Goal: Transaction & Acquisition: Purchase product/service

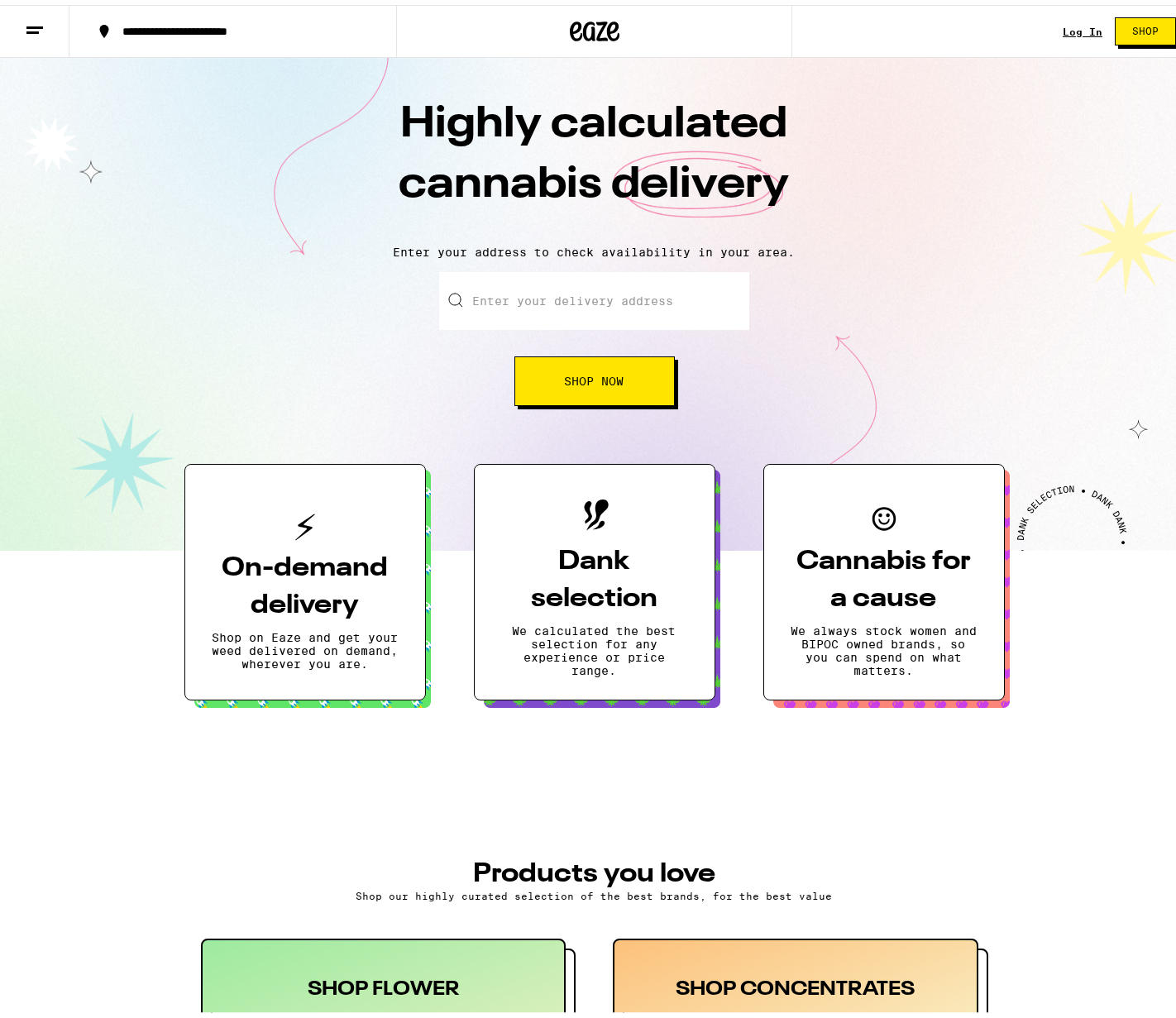
click at [627, 391] on button "Shop Now" at bounding box center [595, 376] width 161 height 49
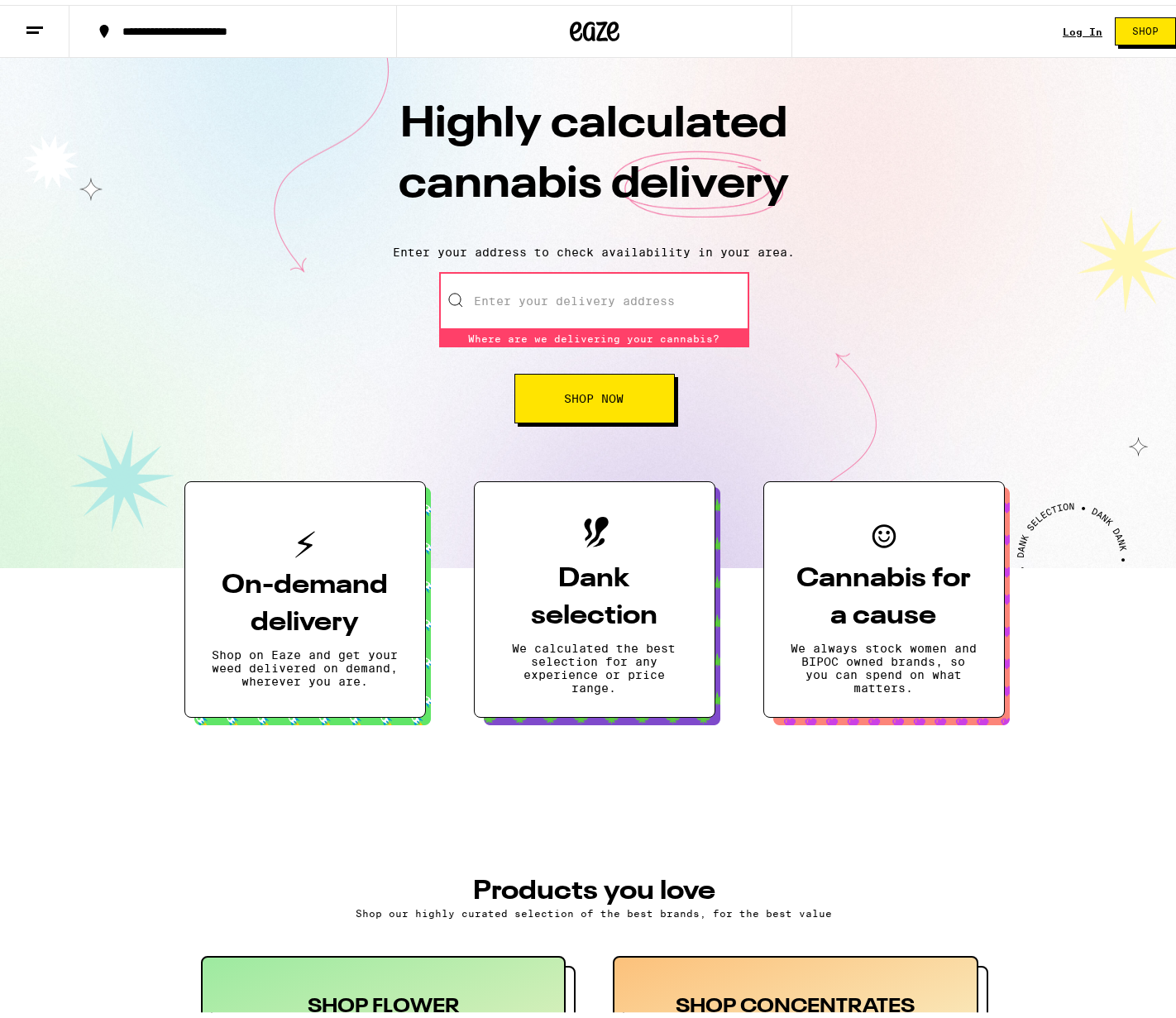
click at [1063, 25] on link "Log In" at bounding box center [1083, 27] width 40 height 10
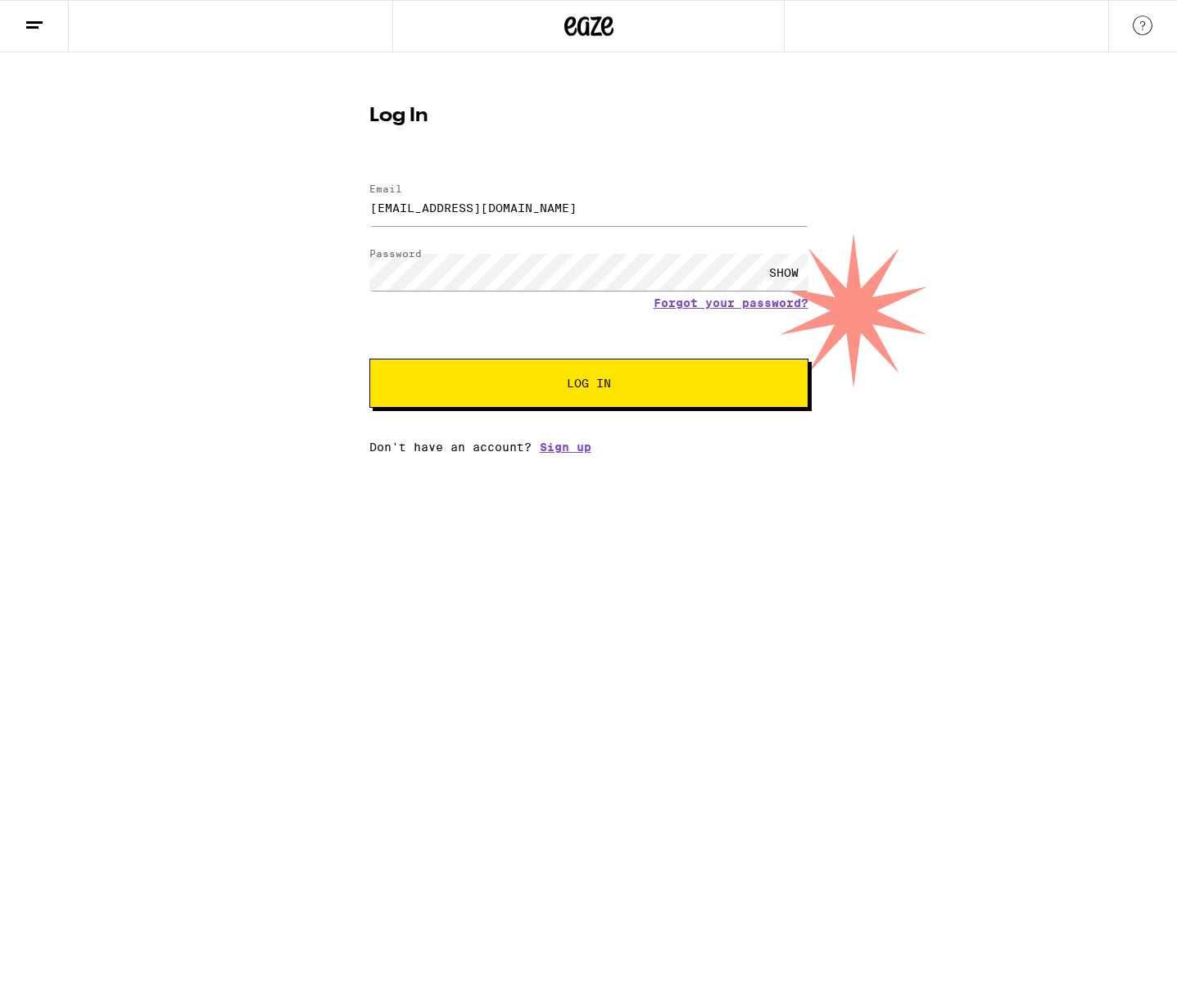
click at [554, 366] on button "Log In" at bounding box center [588, 382] width 439 height 49
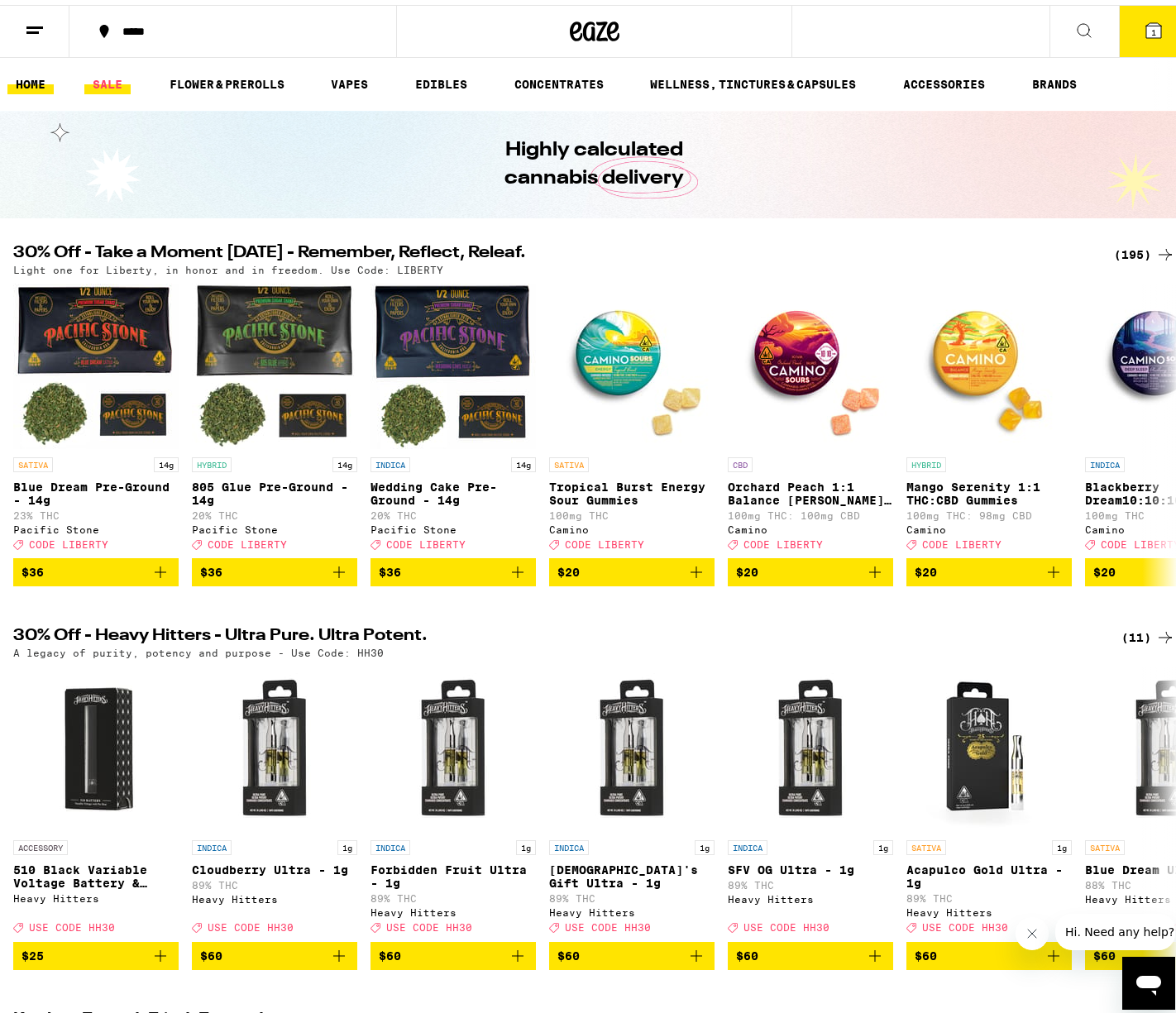
click at [112, 79] on link "SALE" at bounding box center [107, 79] width 46 height 20
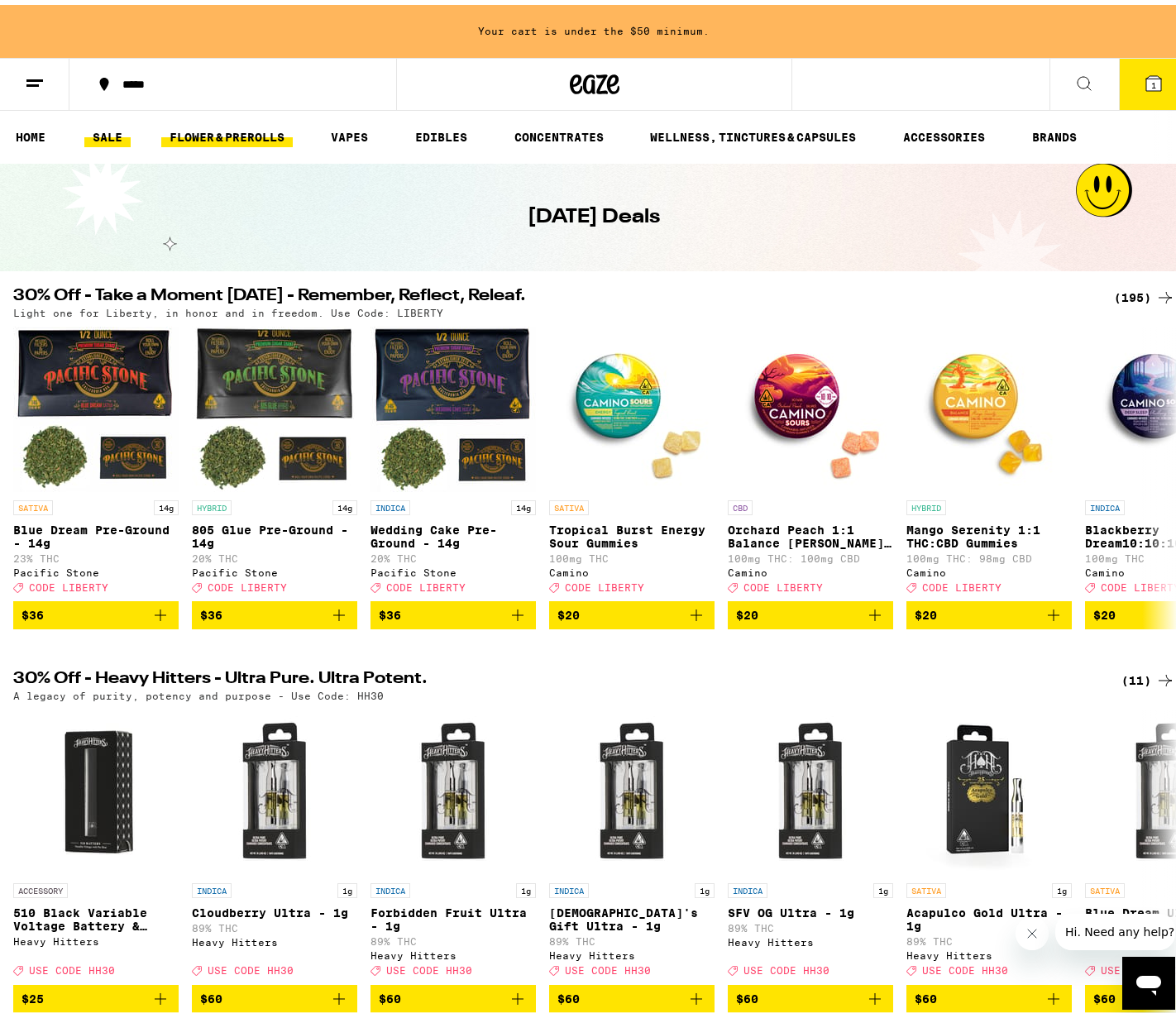
click at [197, 134] on link "FLOWER & PREROLLS" at bounding box center [227, 132] width 132 height 20
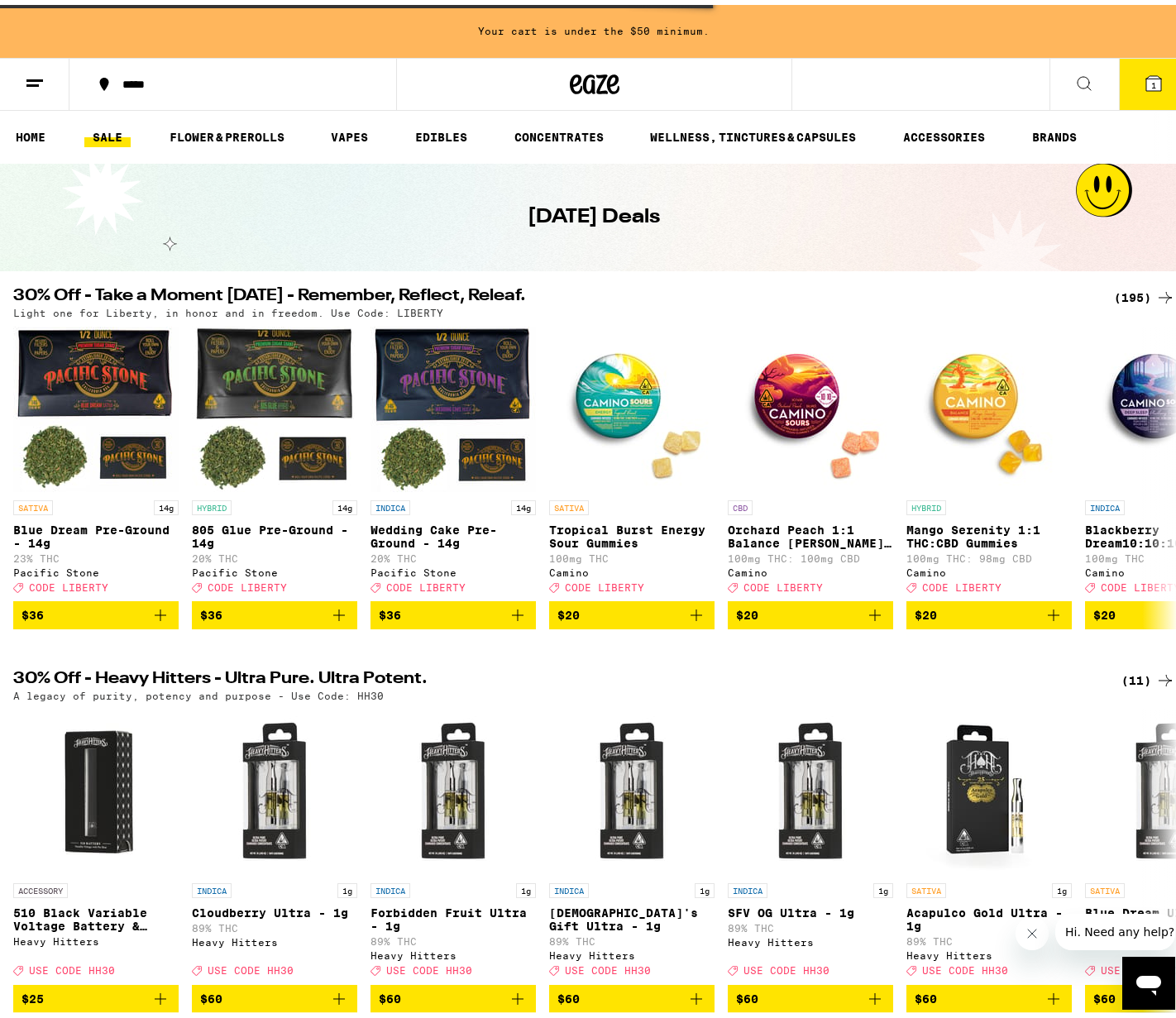
click at [1155, 290] on icon at bounding box center [1165, 292] width 20 height 20
click at [1155, 292] on icon at bounding box center [1165, 292] width 20 height 20
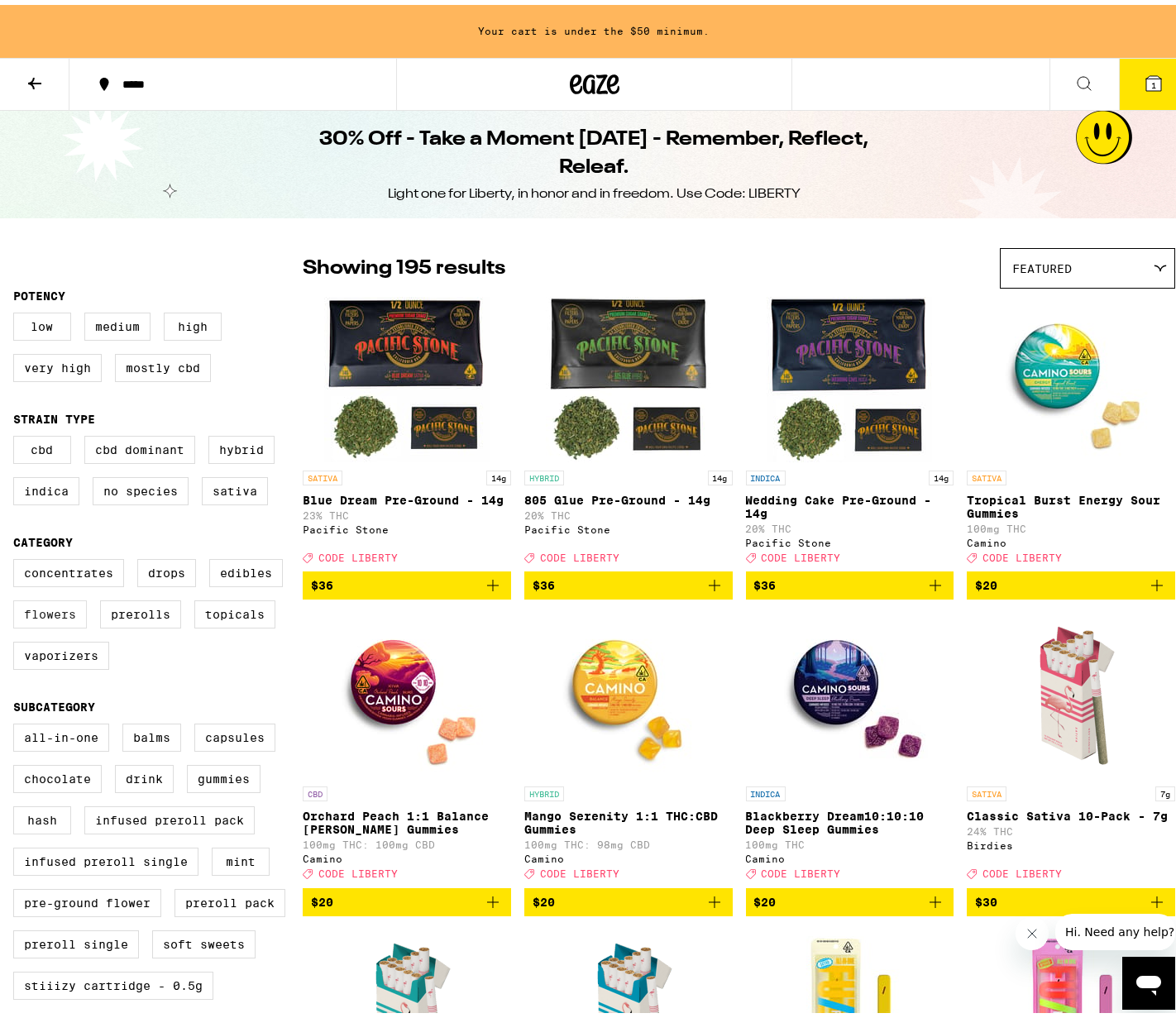
click at [31, 624] on label "Flowers" at bounding box center [49, 609] width 74 height 28
click at [17, 557] on input "Flowers" at bounding box center [16, 556] width 1 height 1
checkbox input "true"
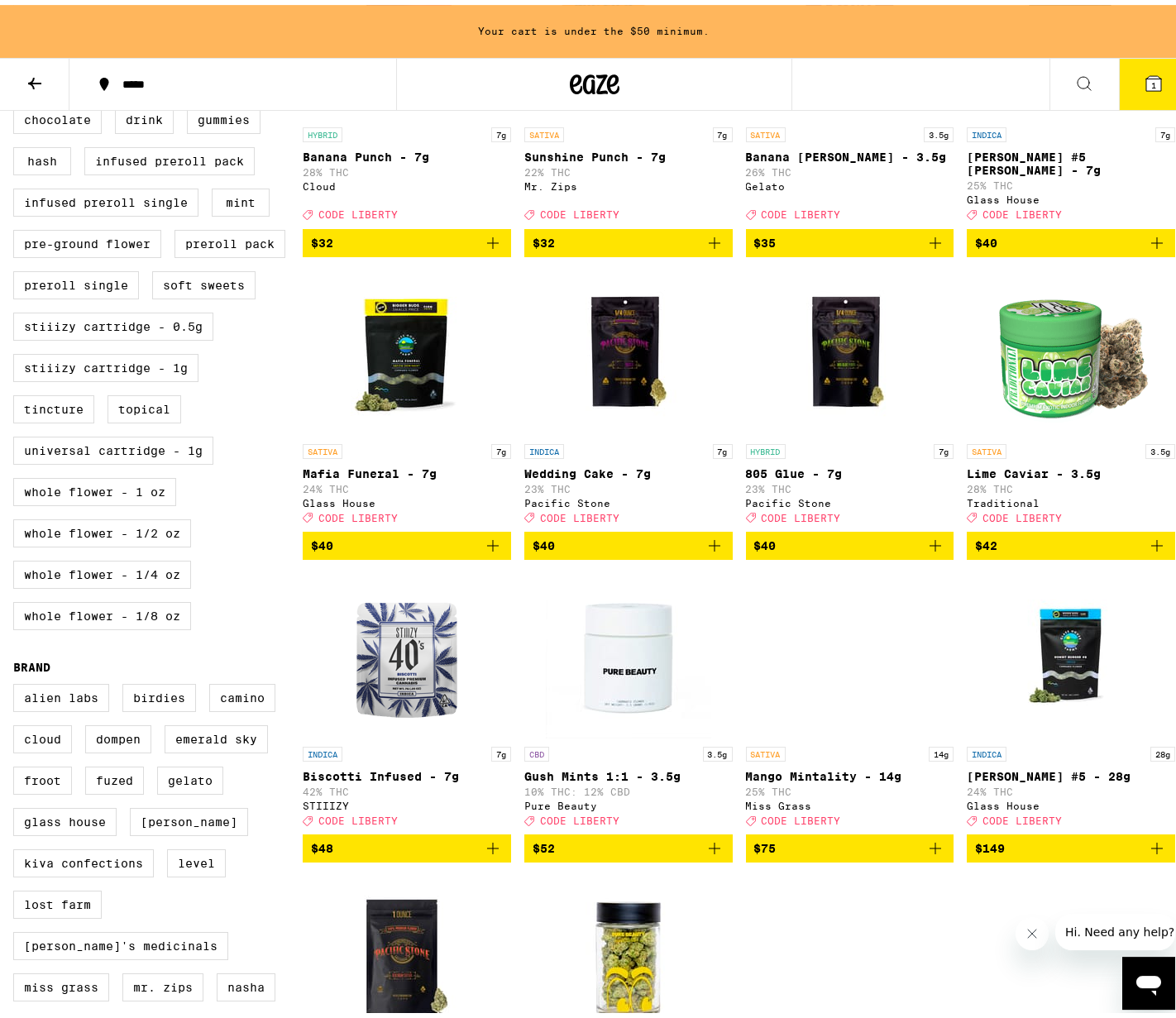
scroll to position [643, 0]
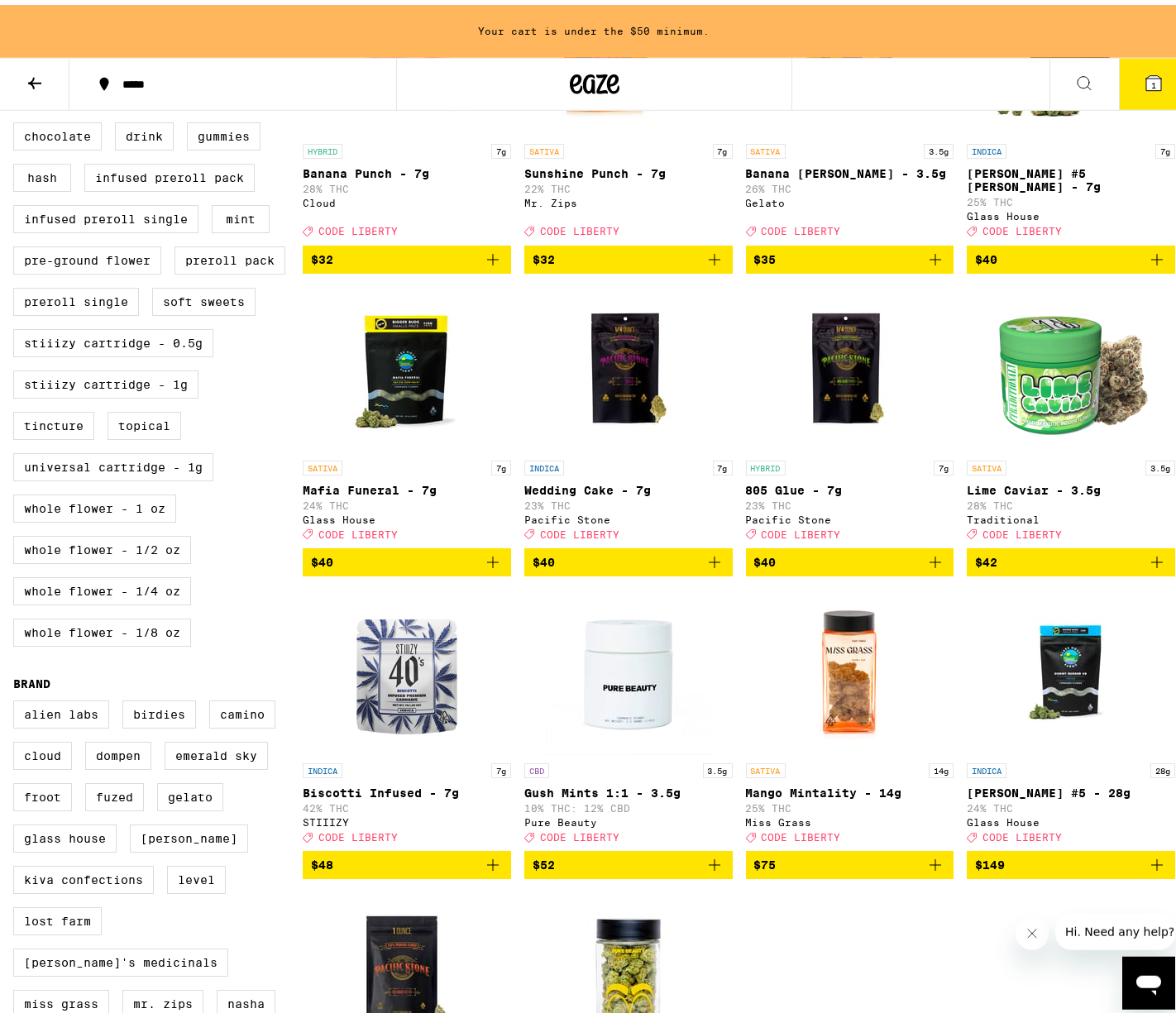
click at [840, 399] on img "Open page for 805 Glue - 7g from Pacific Stone" at bounding box center [849, 365] width 166 height 166
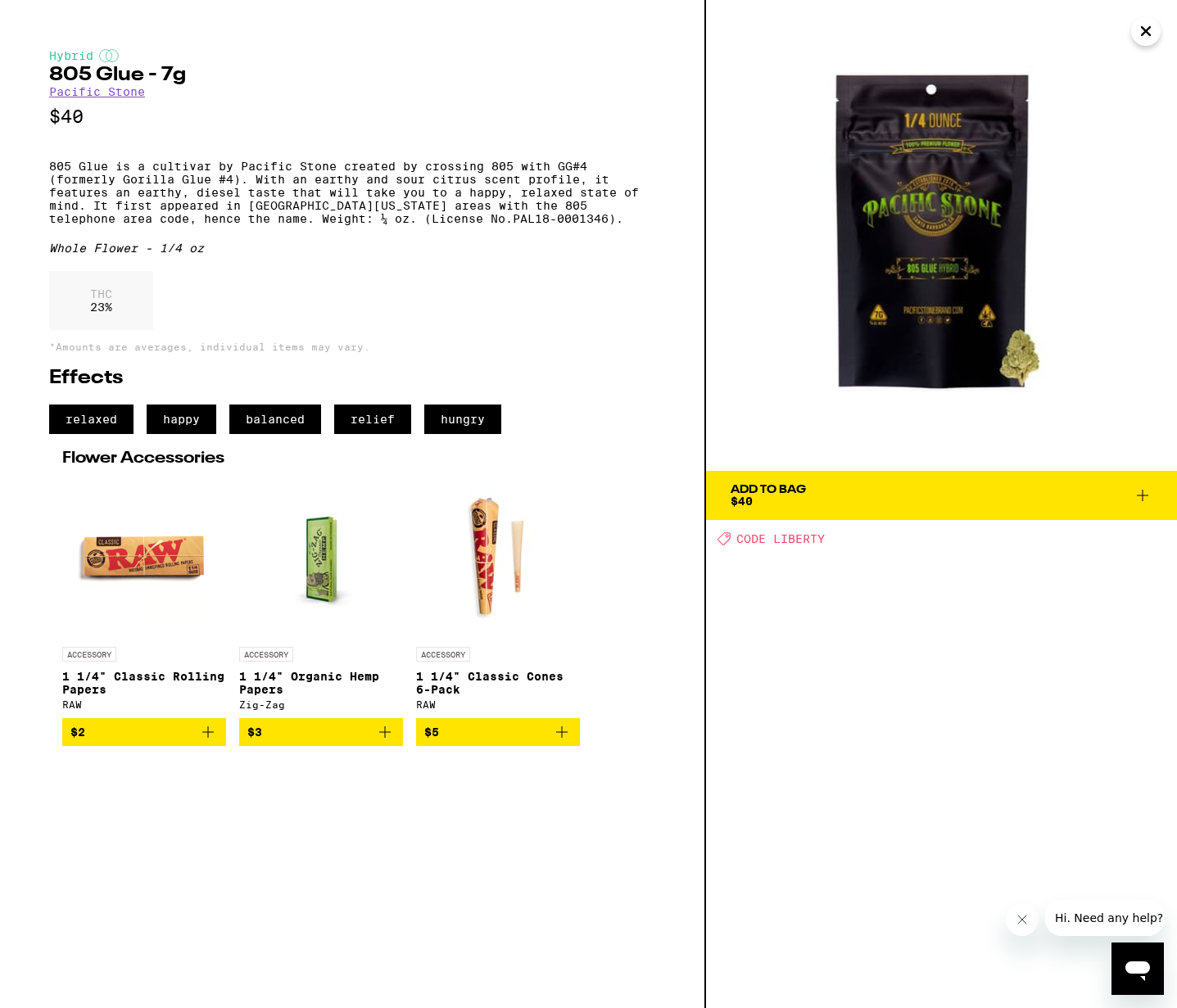
click at [819, 498] on span "Add To Bag $40" at bounding box center [941, 495] width 422 height 23
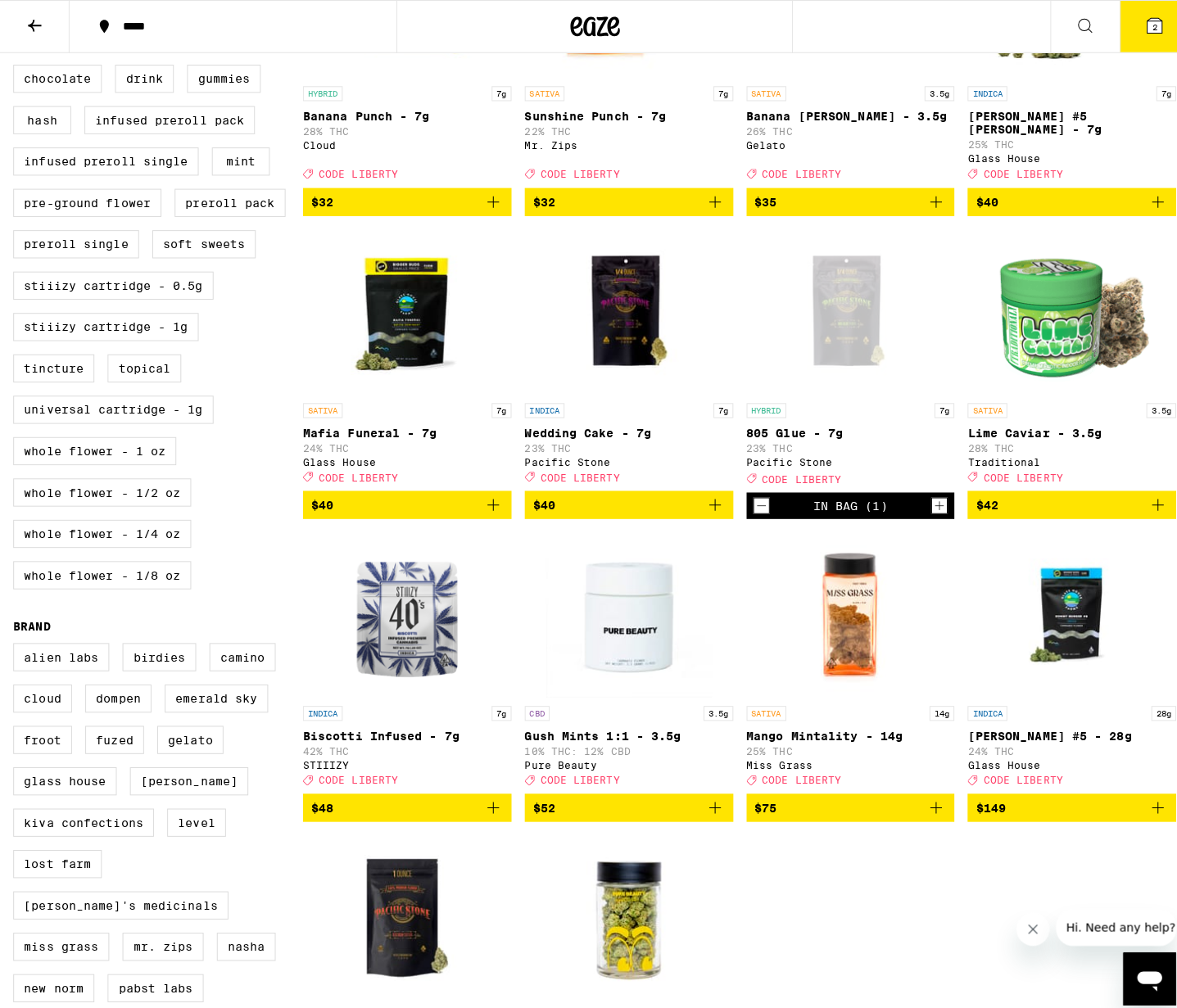
scroll to position [584, 0]
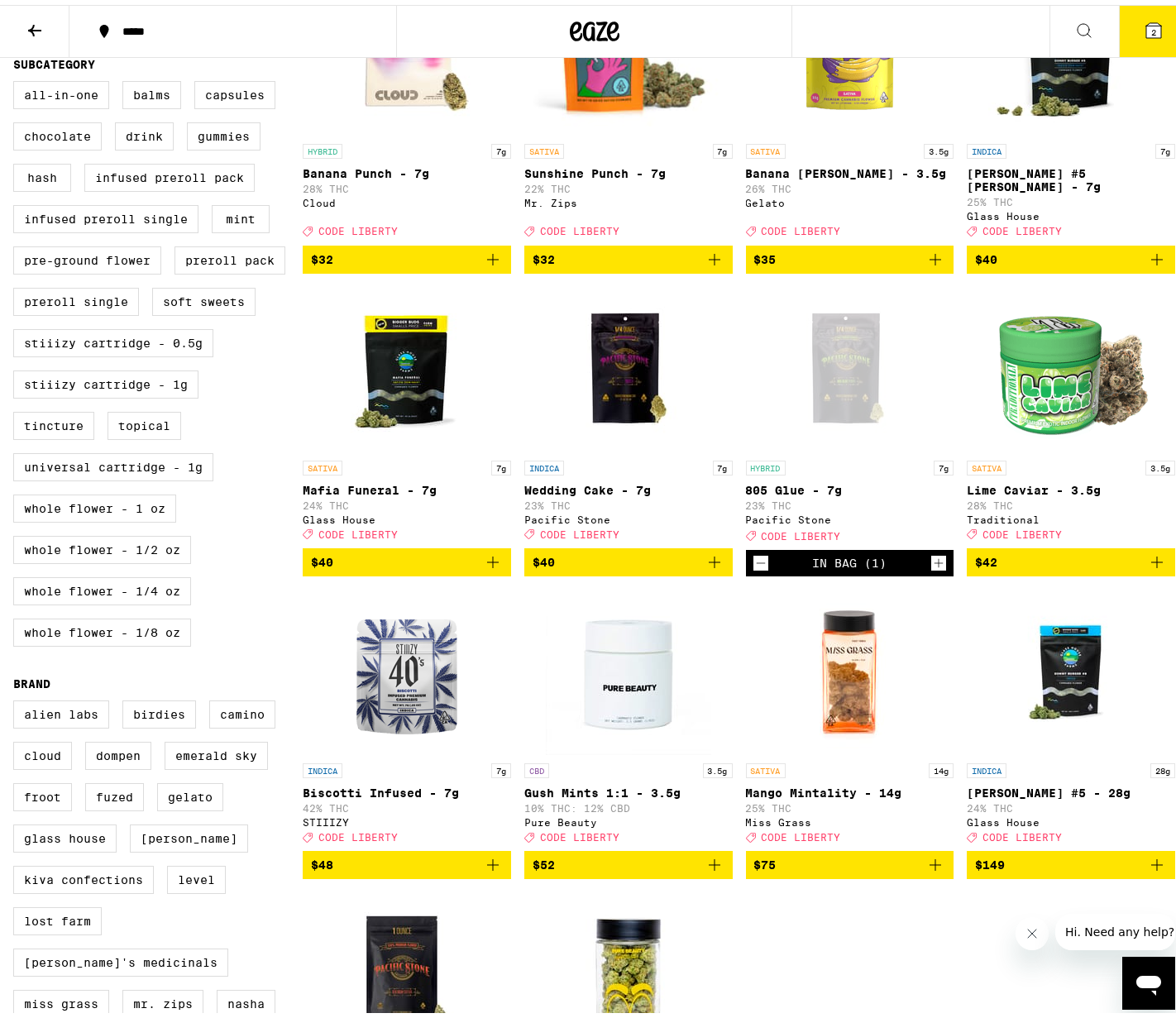
click at [1152, 23] on span "2" at bounding box center [1154, 27] width 5 height 10
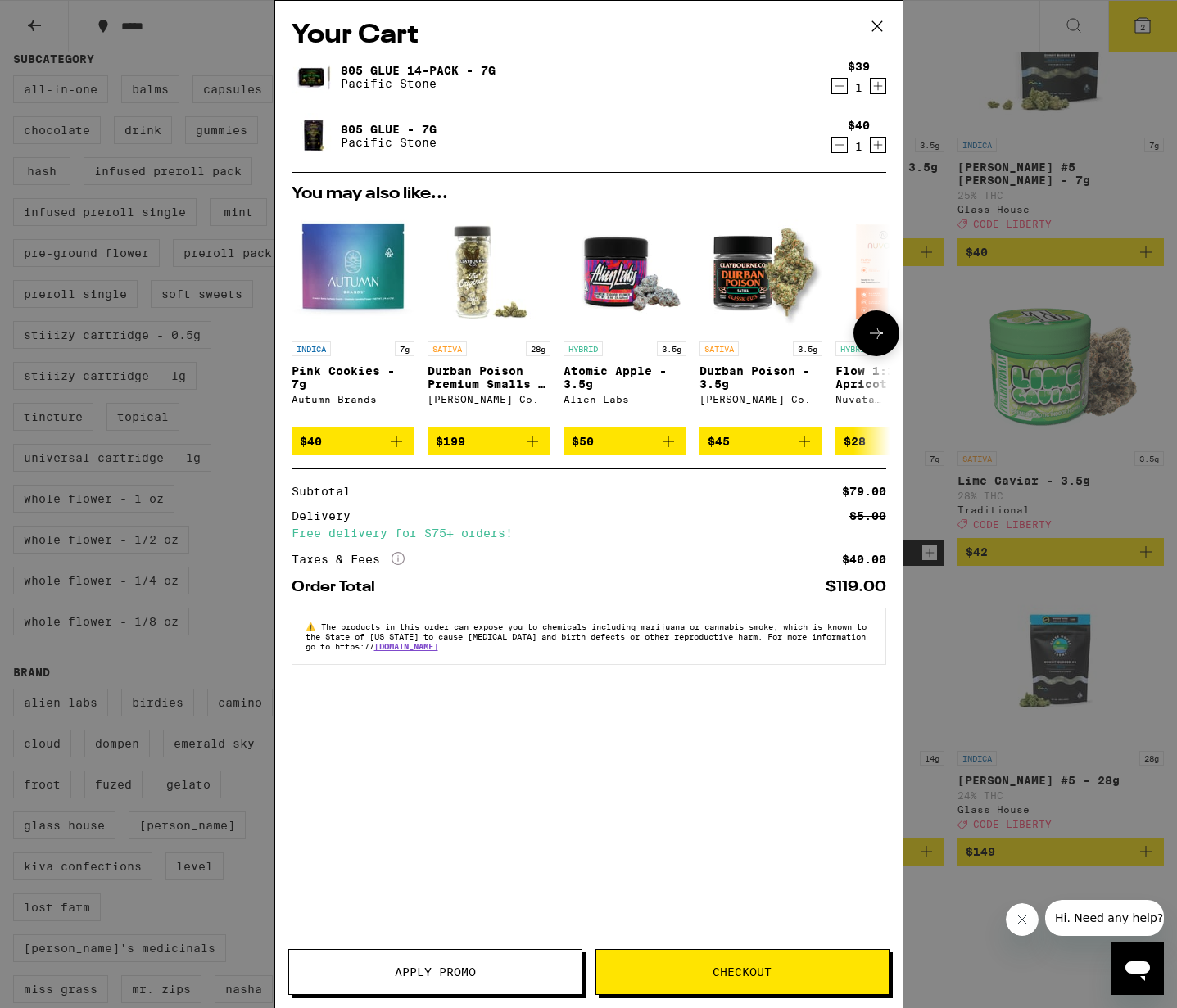
click at [863, 342] on button at bounding box center [875, 333] width 46 height 46
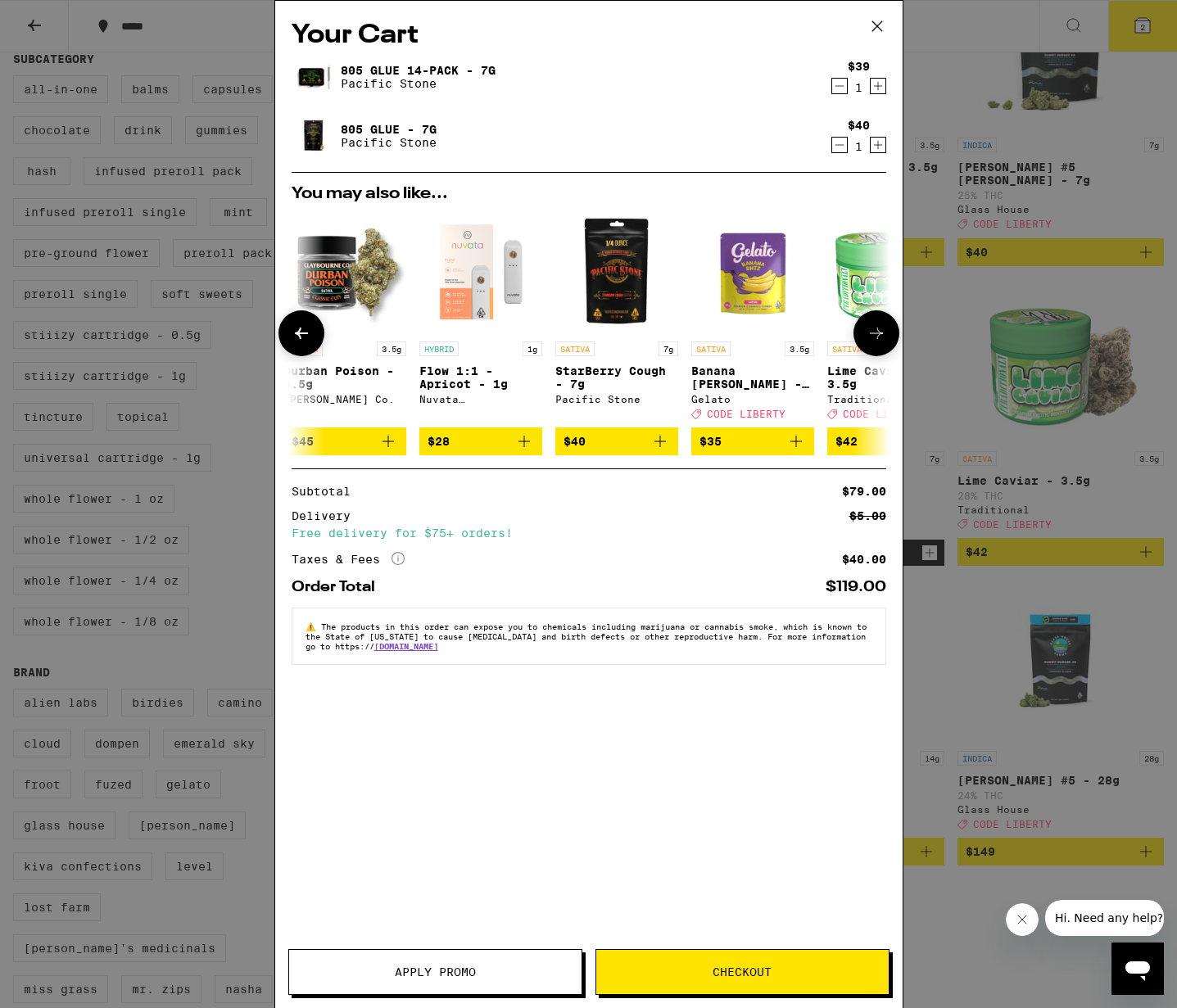
click at [863, 342] on button at bounding box center [875, 333] width 46 height 46
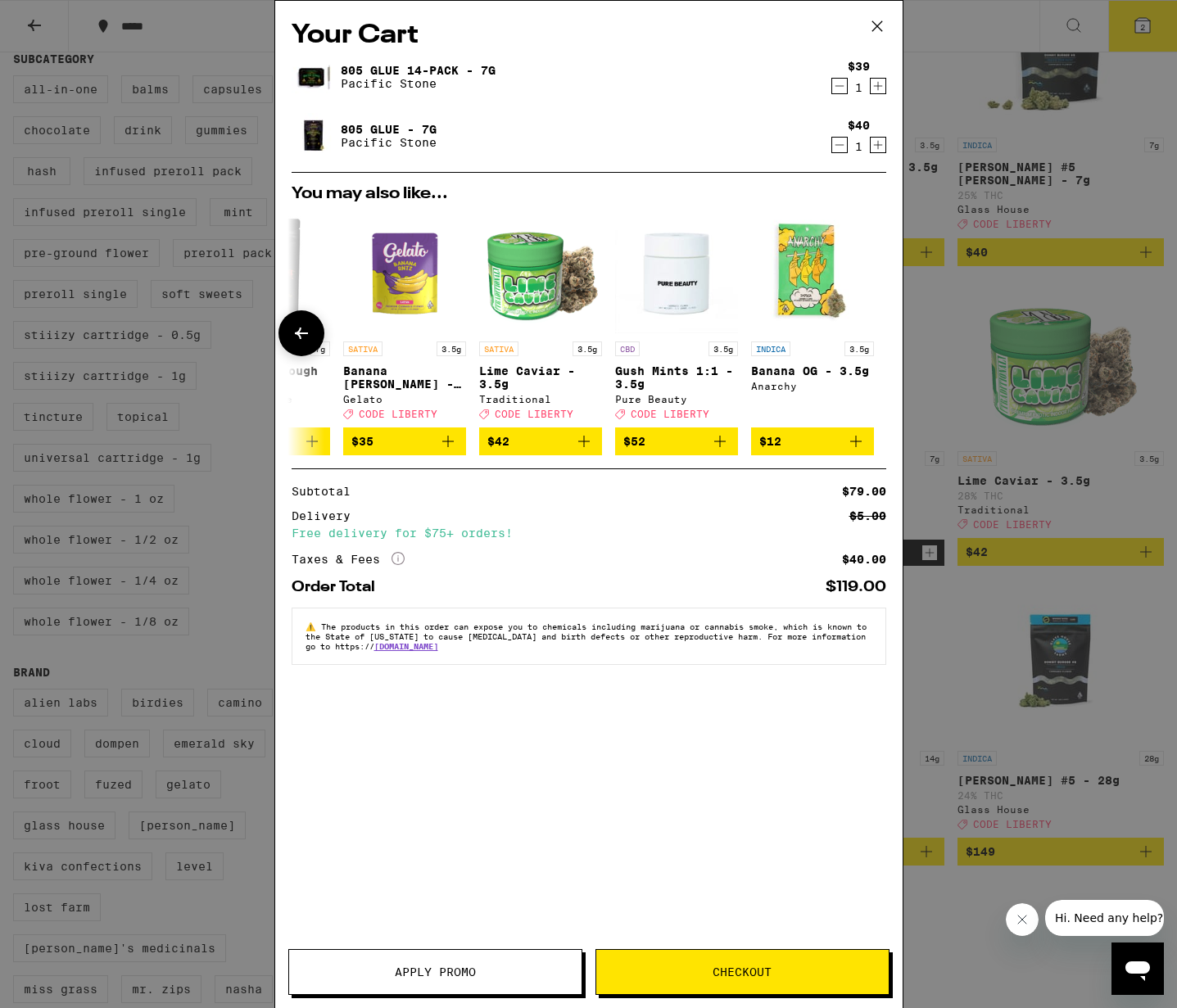
scroll to position [0, 765]
click at [863, 342] on div at bounding box center [875, 333] width 46 height 46
click at [881, 150] on icon "Increment" at bounding box center [877, 144] width 15 height 20
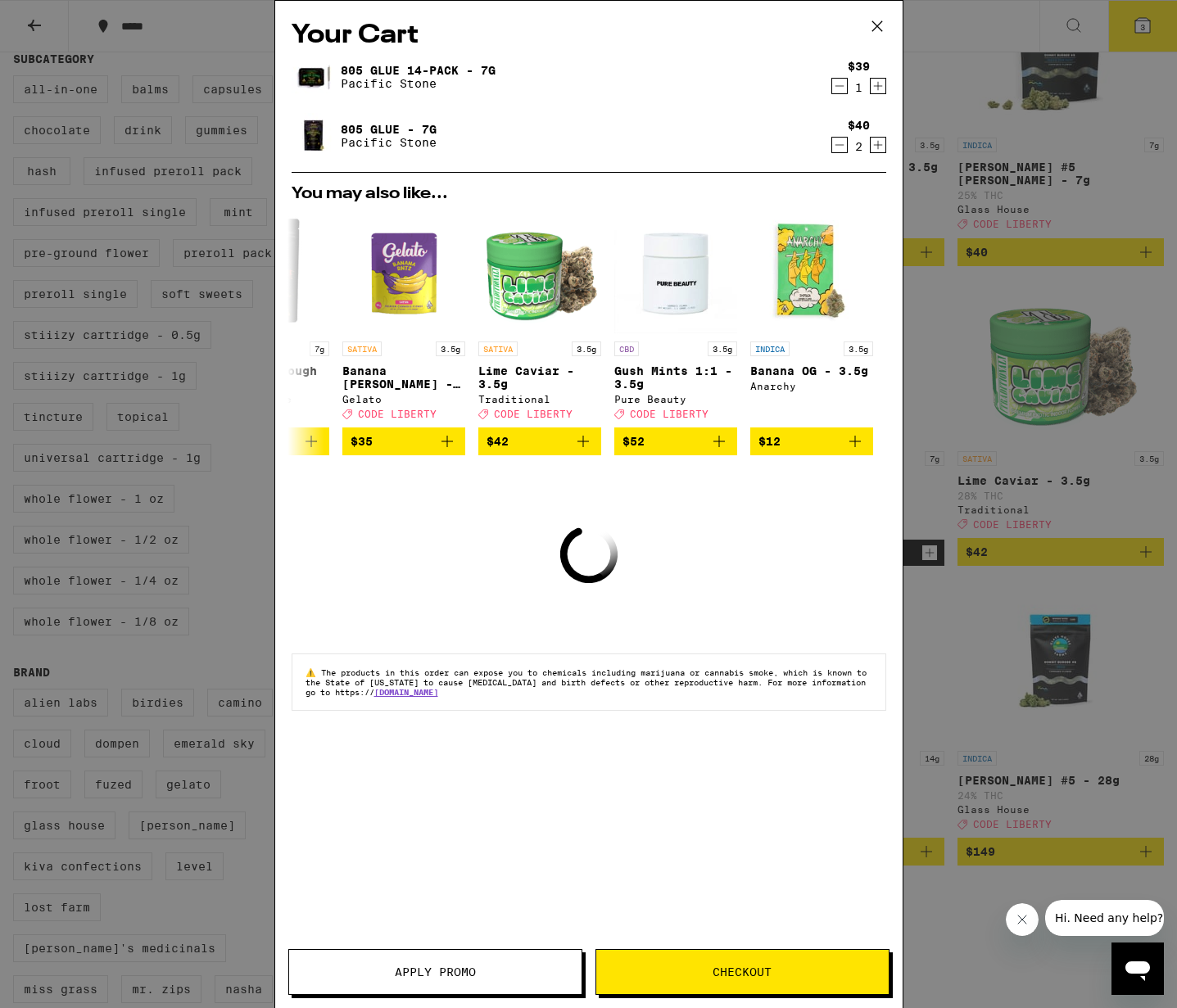
click at [881, 149] on icon "Increment" at bounding box center [877, 144] width 15 height 20
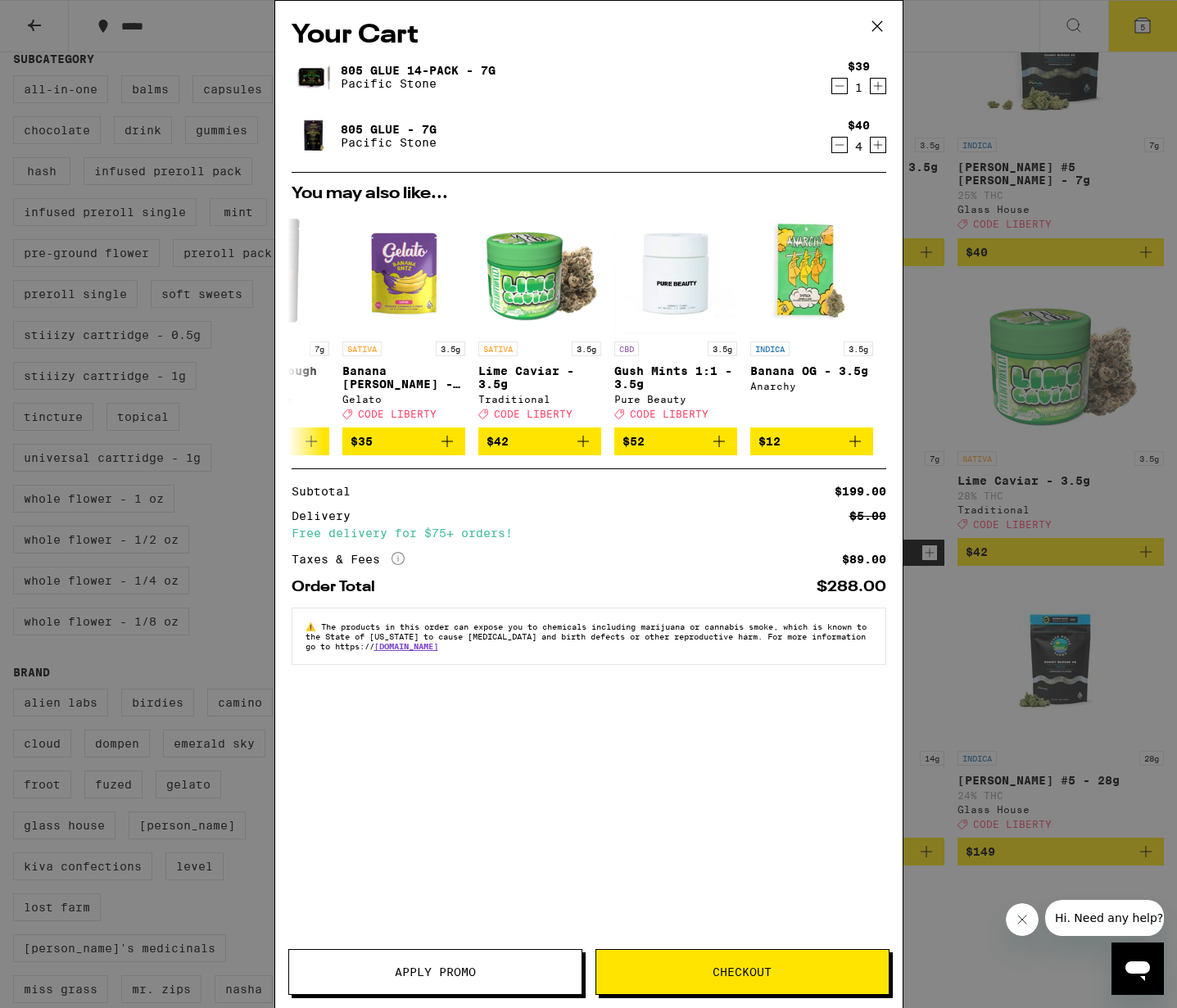
click at [838, 84] on icon "Decrement" at bounding box center [839, 86] width 15 height 20
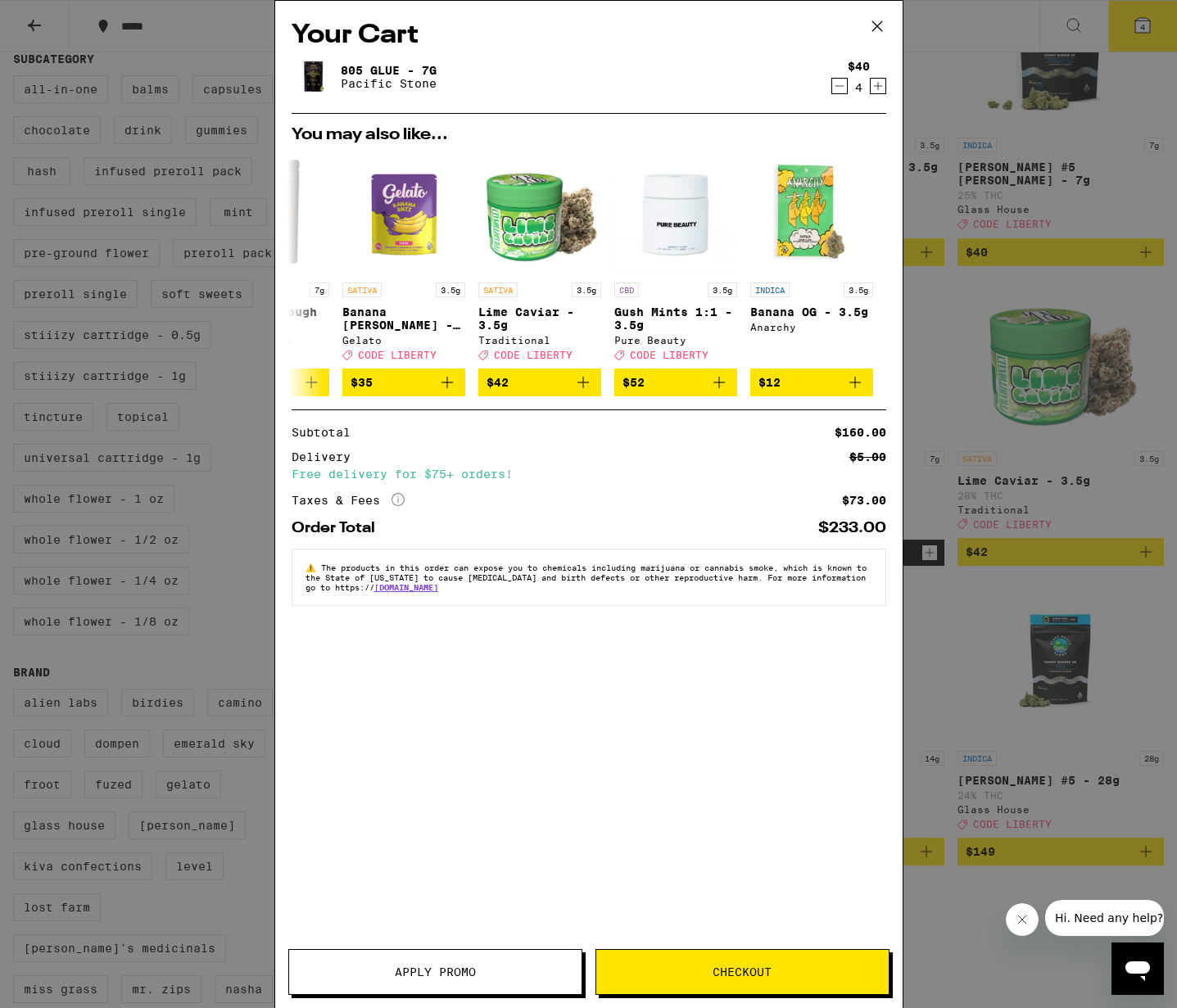
click at [734, 963] on button "Checkout" at bounding box center [742, 972] width 294 height 46
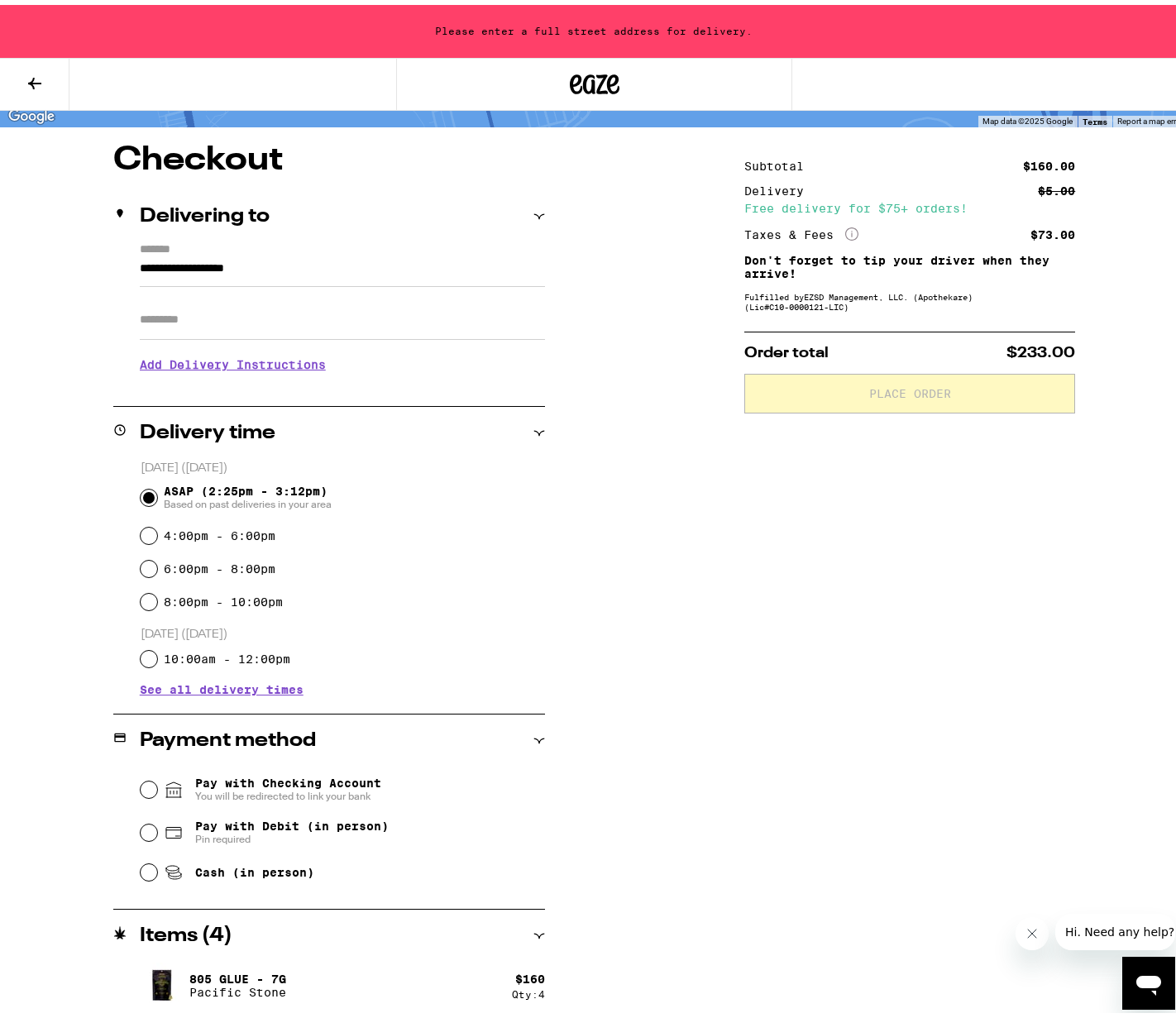
scroll to position [2, 0]
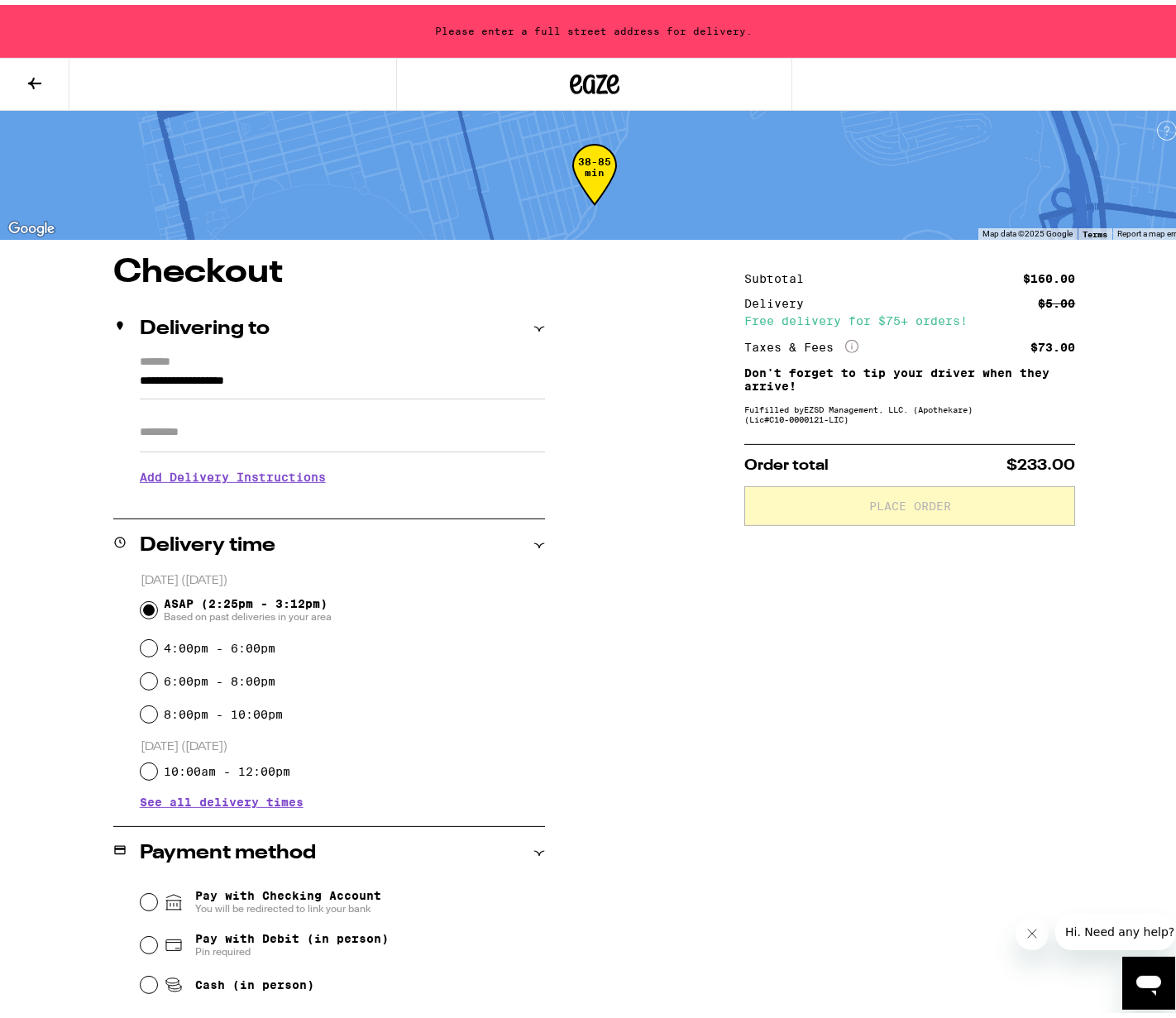
click at [278, 389] on input "**********" at bounding box center [342, 380] width 405 height 28
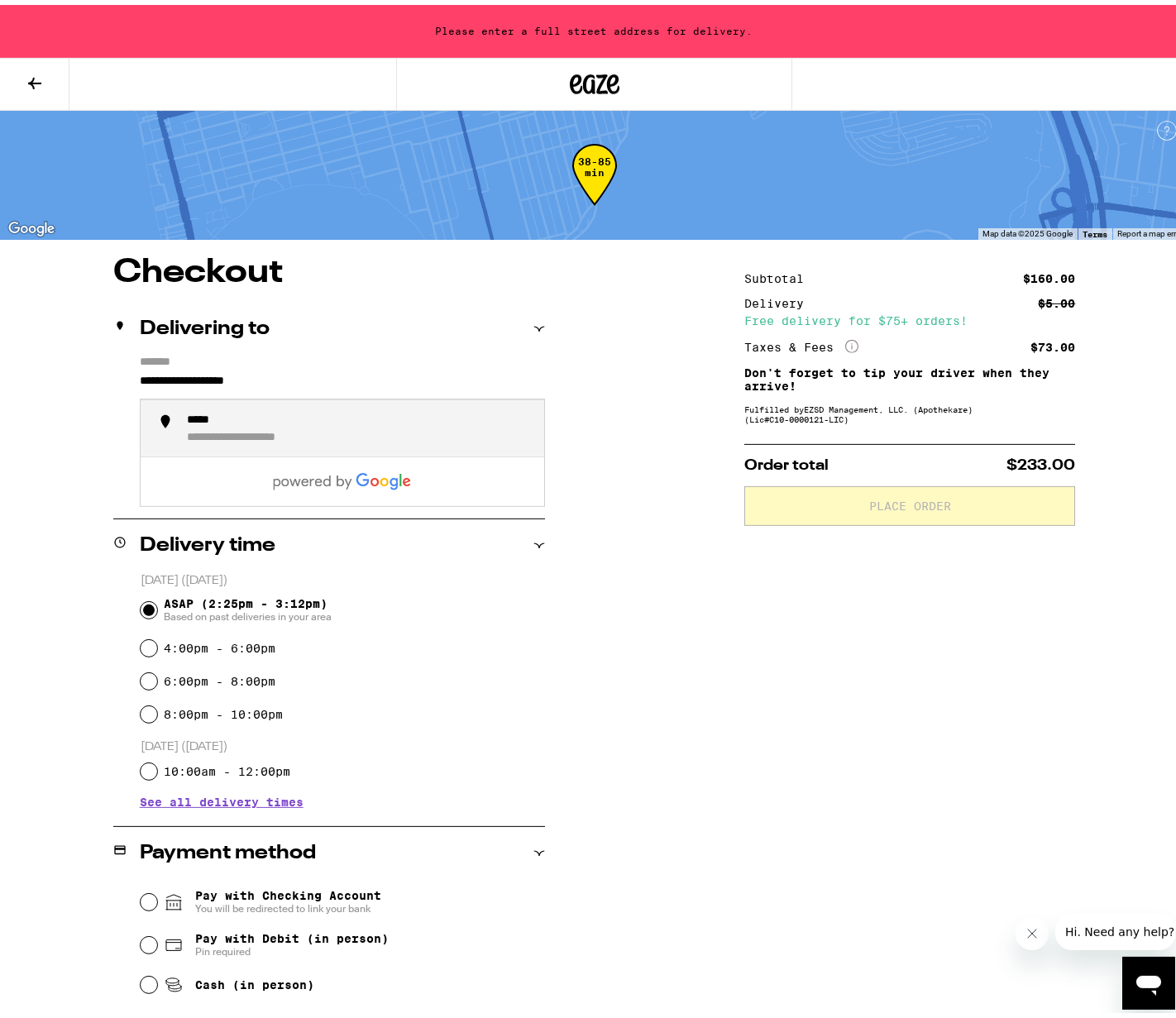
drag, startPoint x: 297, startPoint y: 385, endPoint x: 22, endPoint y: 295, distance: 289.4
click at [140, 366] on input "**********" at bounding box center [342, 380] width 405 height 28
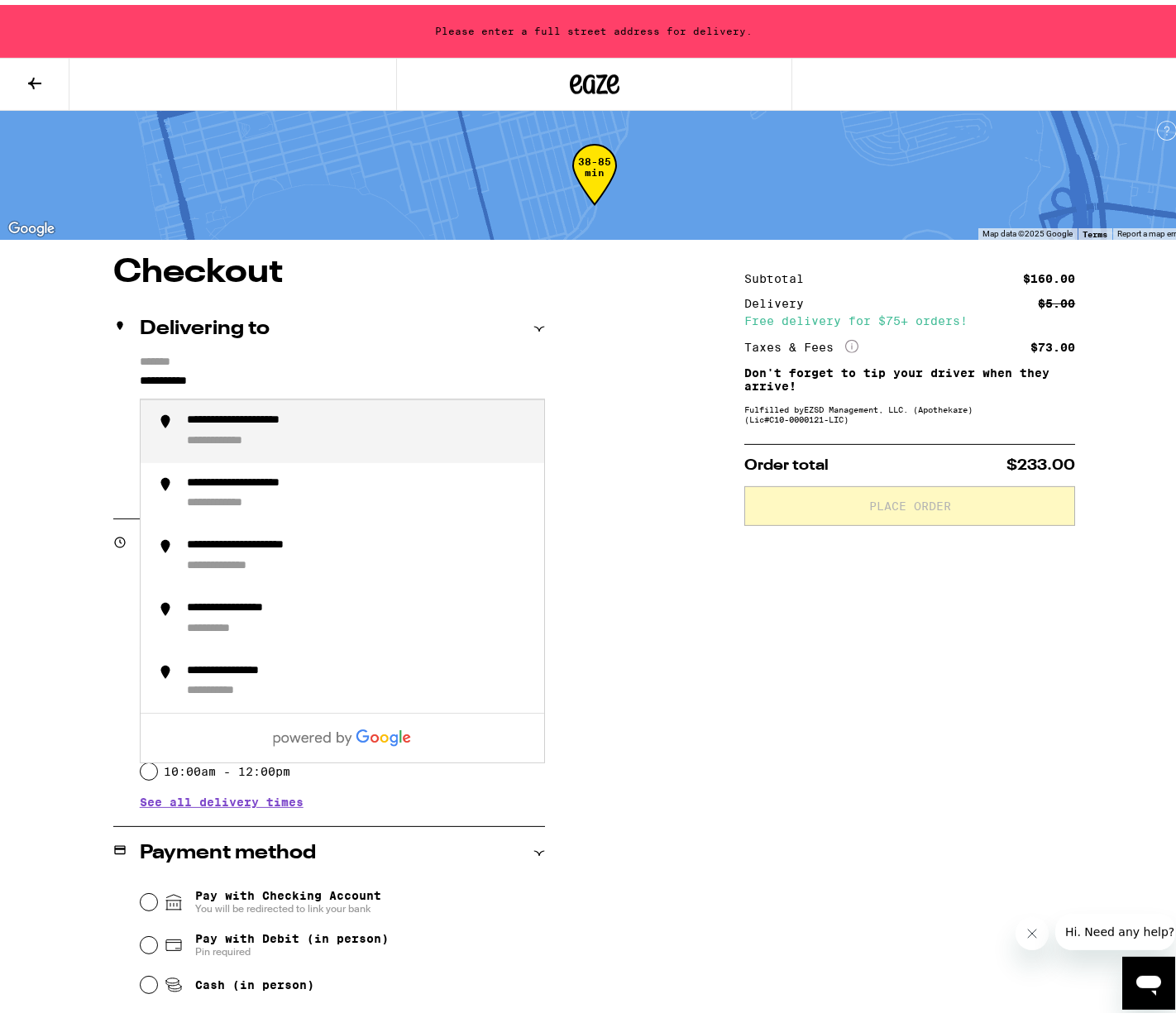
click at [211, 421] on div "**********" at bounding box center [269, 417] width 165 height 16
type input "**********"
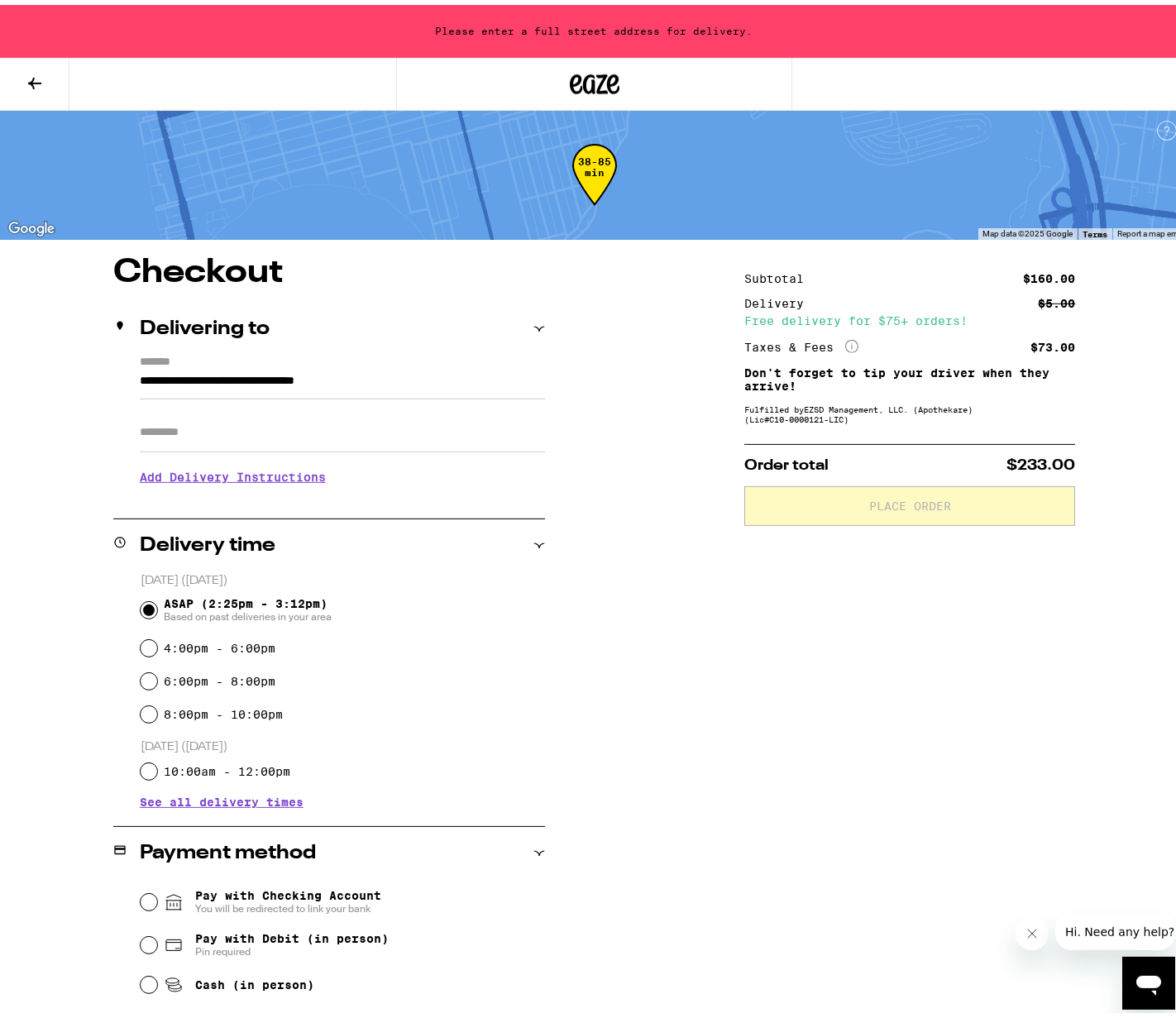
click at [207, 437] on input "Apt/Suite" at bounding box center [342, 428] width 405 height 40
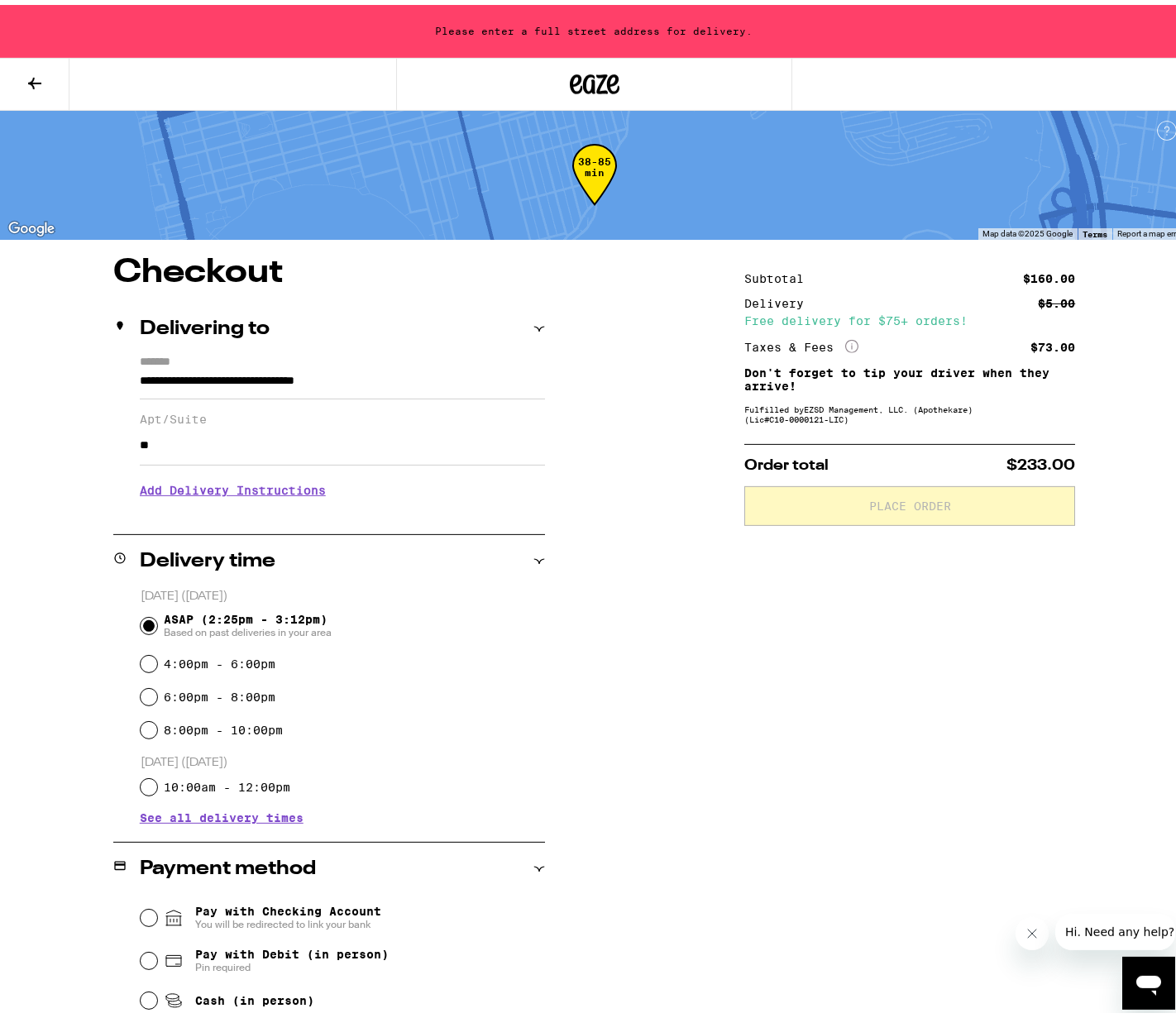
type input "*"
click at [856, 629] on div "Subtotal $160.00 Delivery $5.00 Free delivery for $75+ orders! Taxes & Fees Mor…" at bounding box center [910, 699] width 331 height 895
click at [147, 1003] on input "Cash (in person)" at bounding box center [148, 995] width 16 height 16
radio input "true"
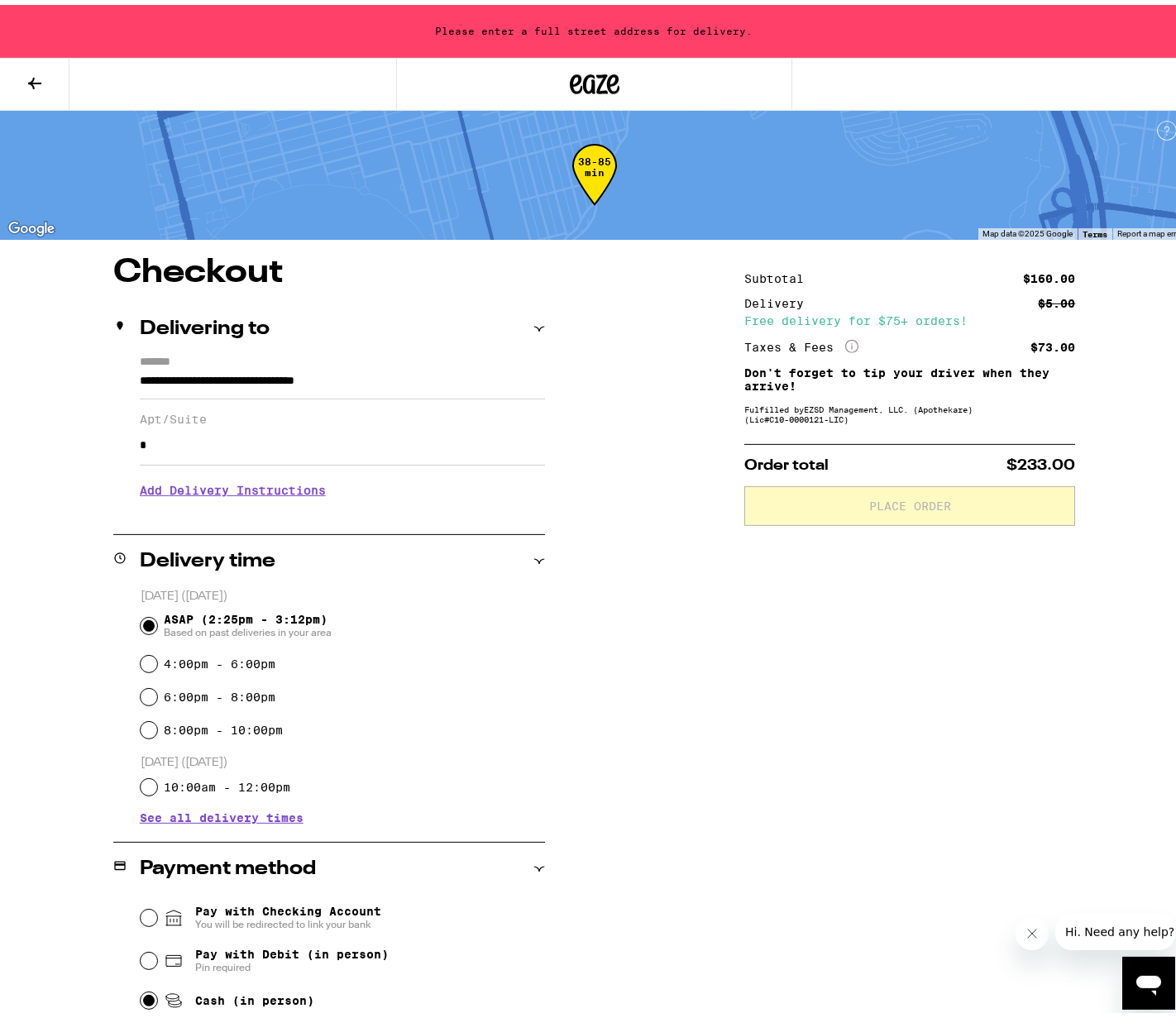
click at [30, 74] on icon at bounding box center [35, 78] width 20 height 20
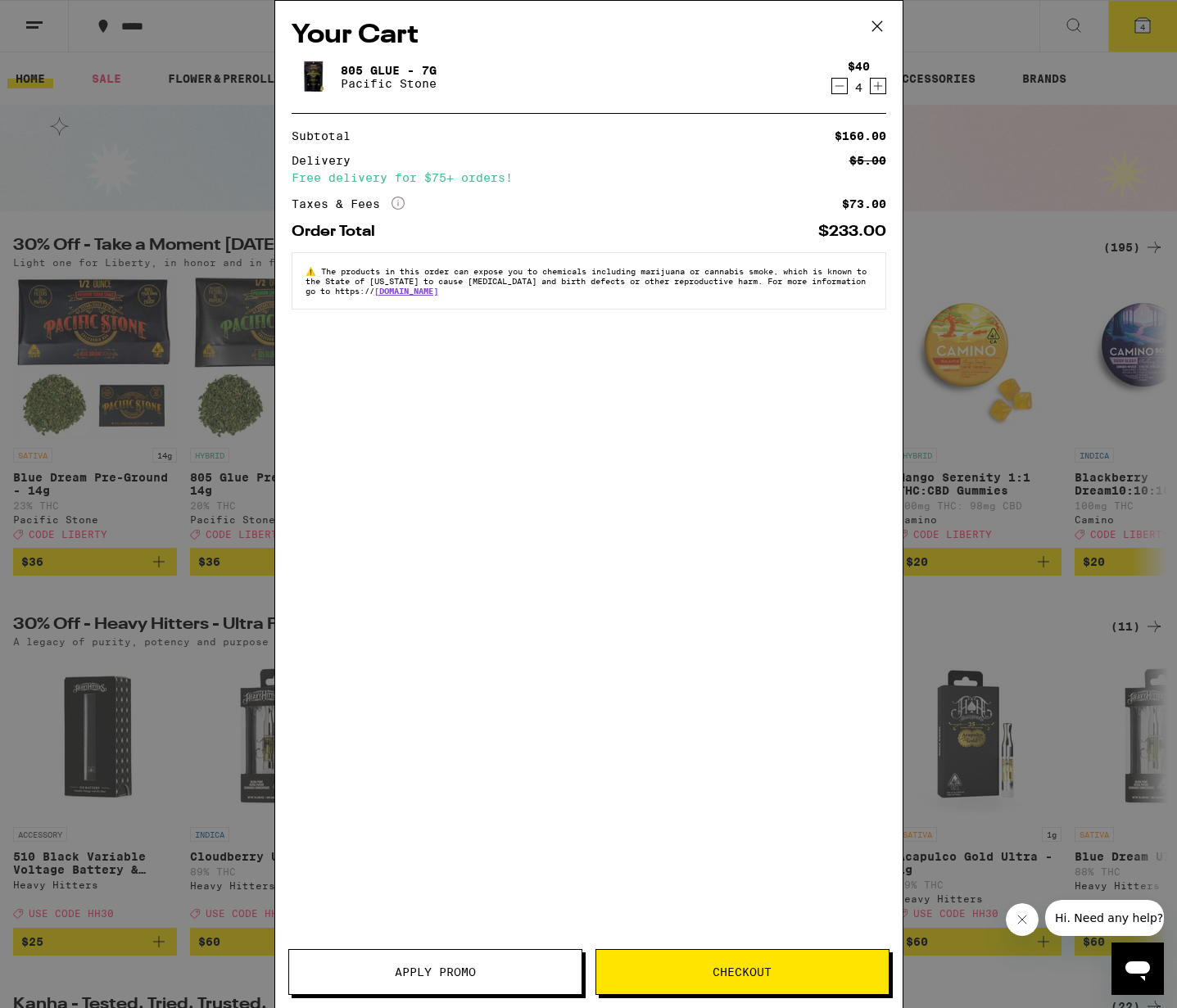
click at [467, 975] on span "Apply Promo" at bounding box center [435, 972] width 81 height 11
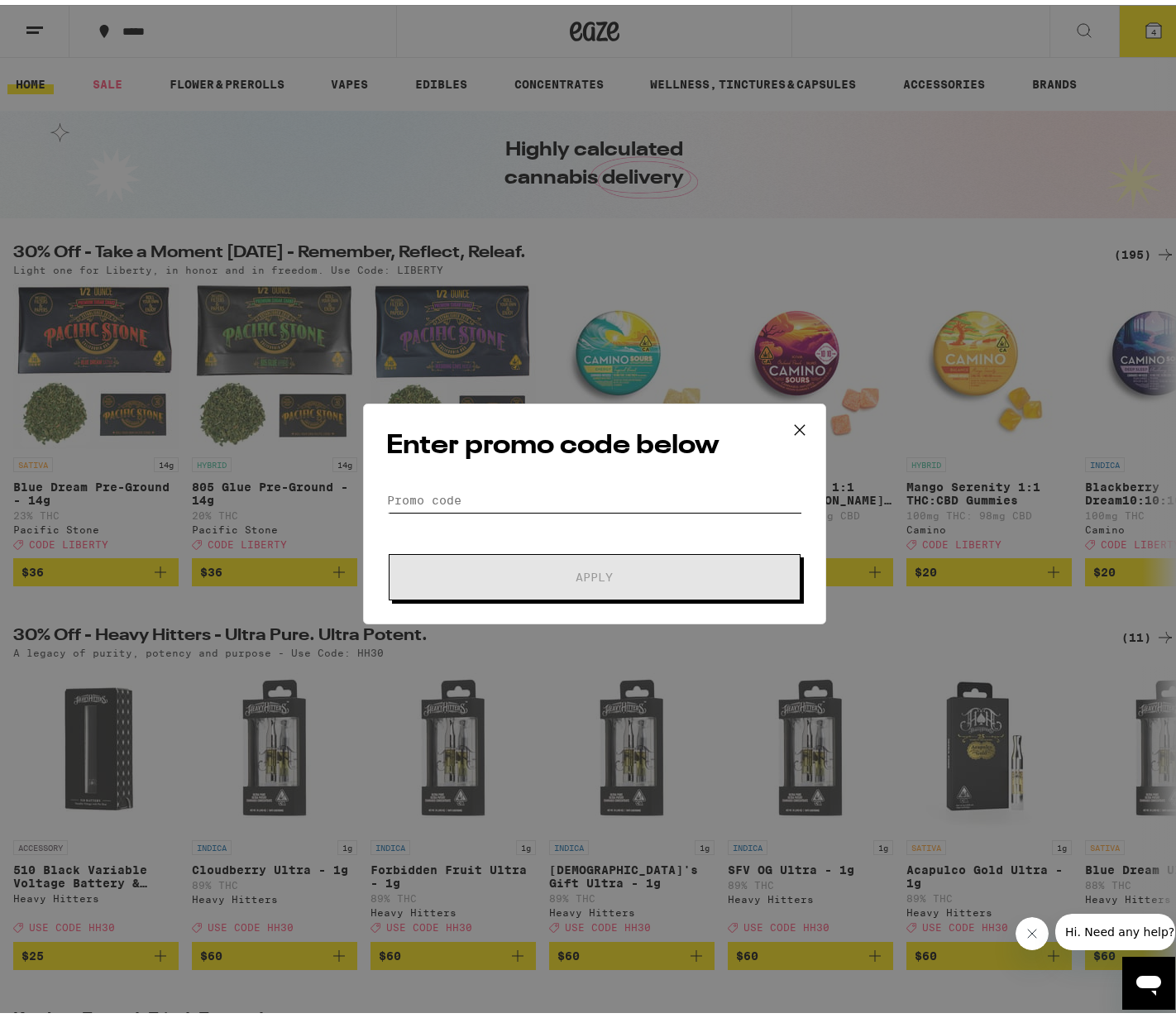
click at [560, 499] on input "Promo Code" at bounding box center [595, 496] width 415 height 25
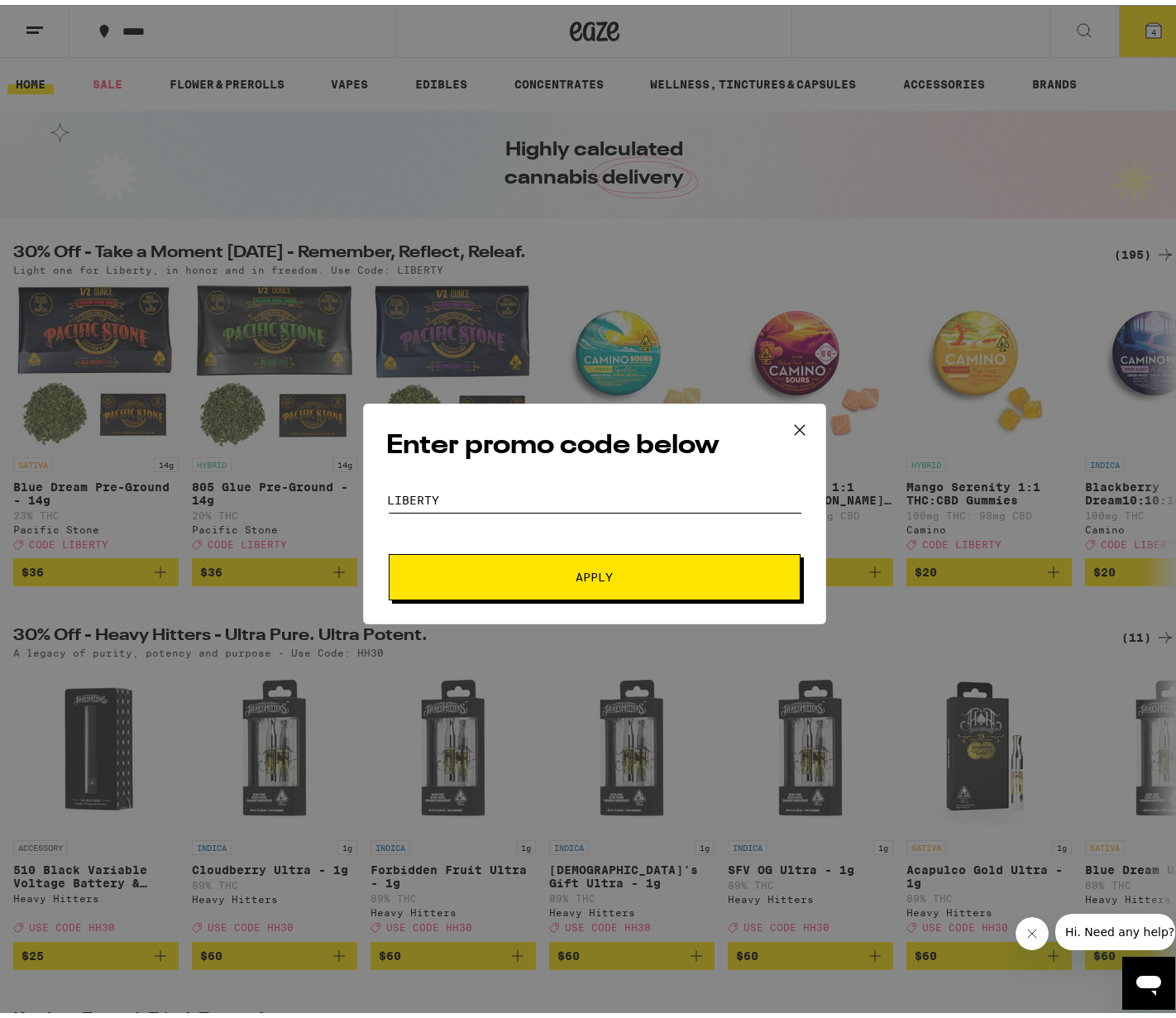
type input "liberty"
click at [640, 568] on span "Apply" at bounding box center [595, 572] width 298 height 11
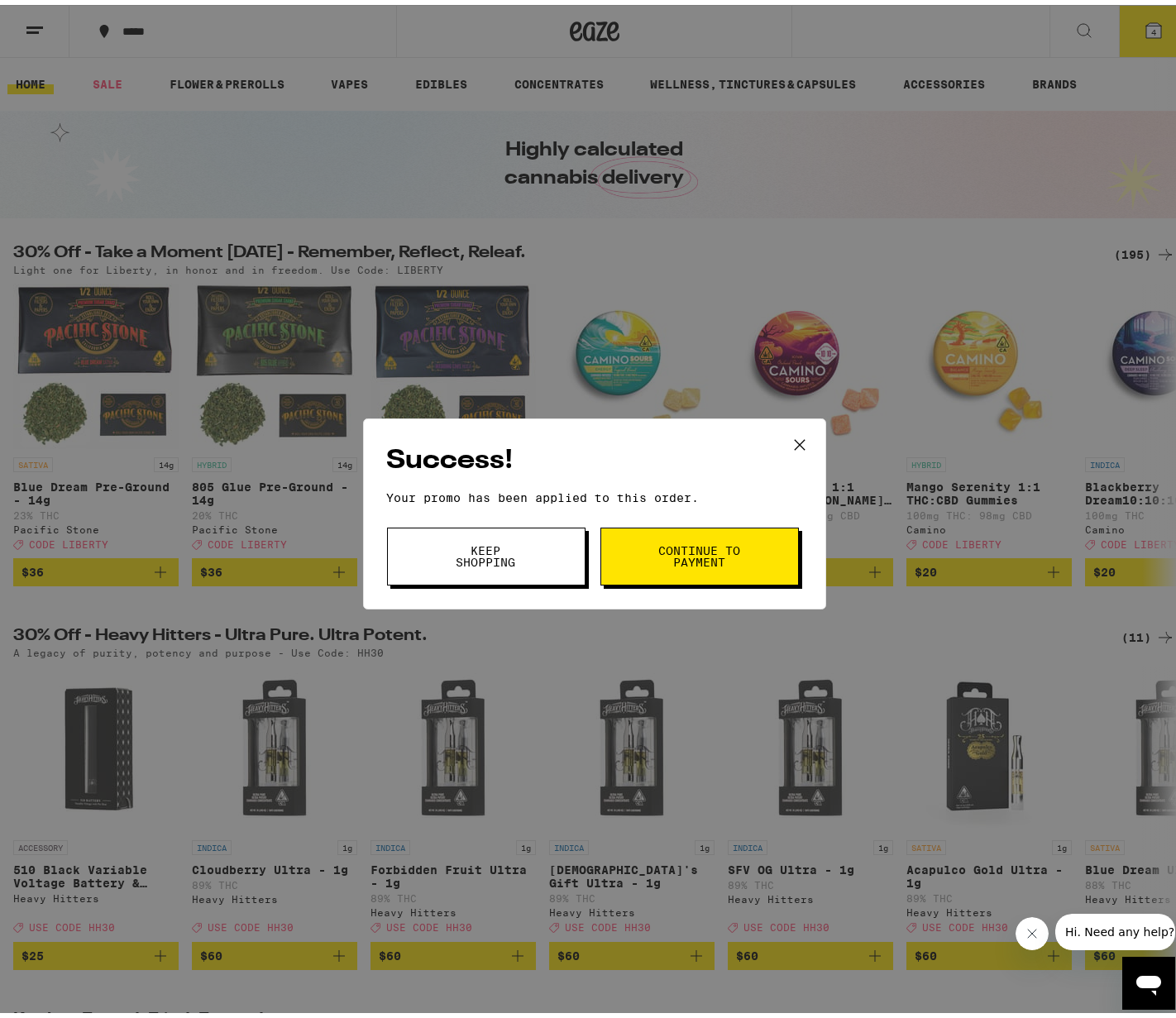
click at [634, 556] on button "Continue to payment" at bounding box center [700, 551] width 199 height 58
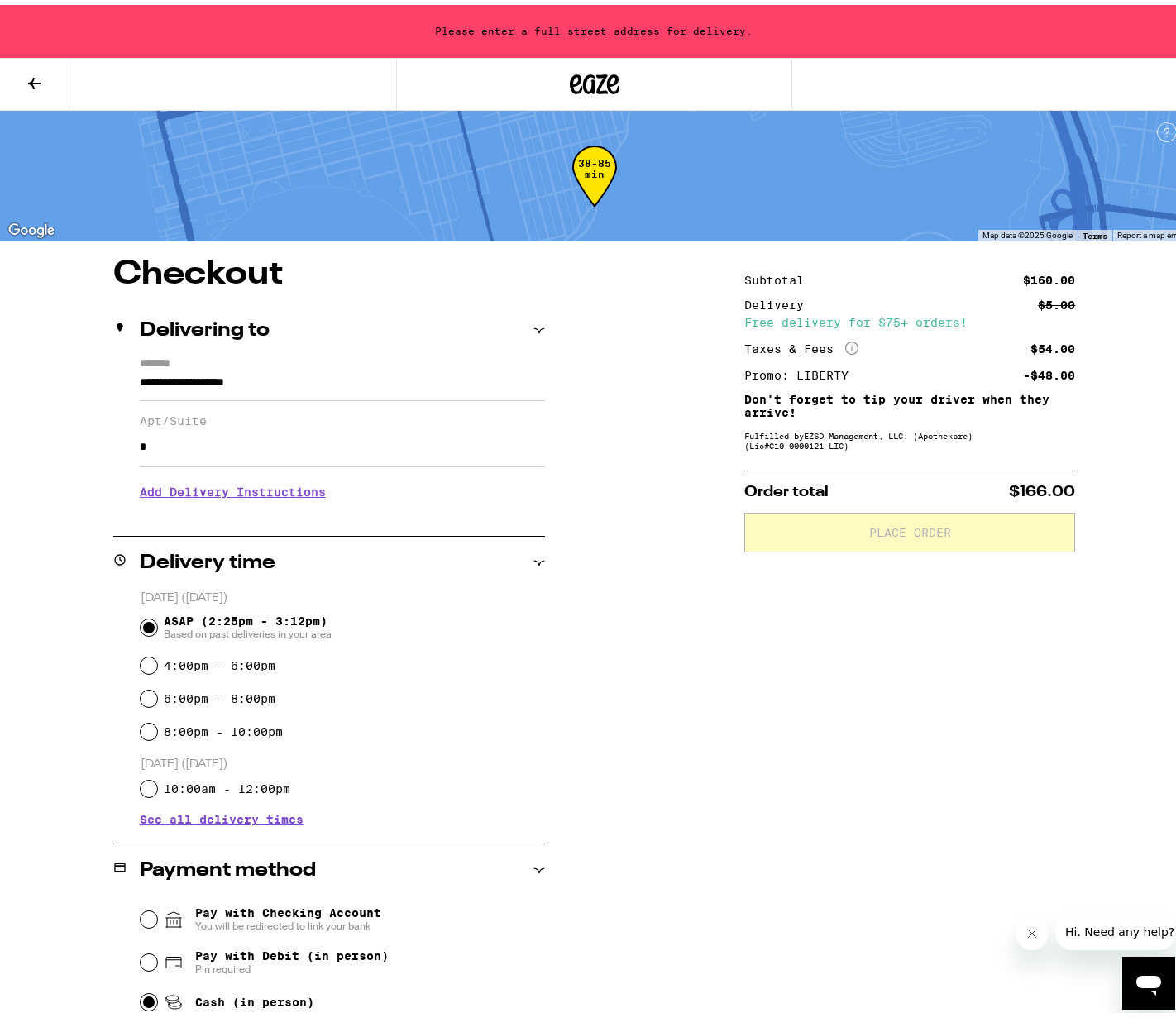
click at [34, 73] on icon at bounding box center [34, 78] width 13 height 11
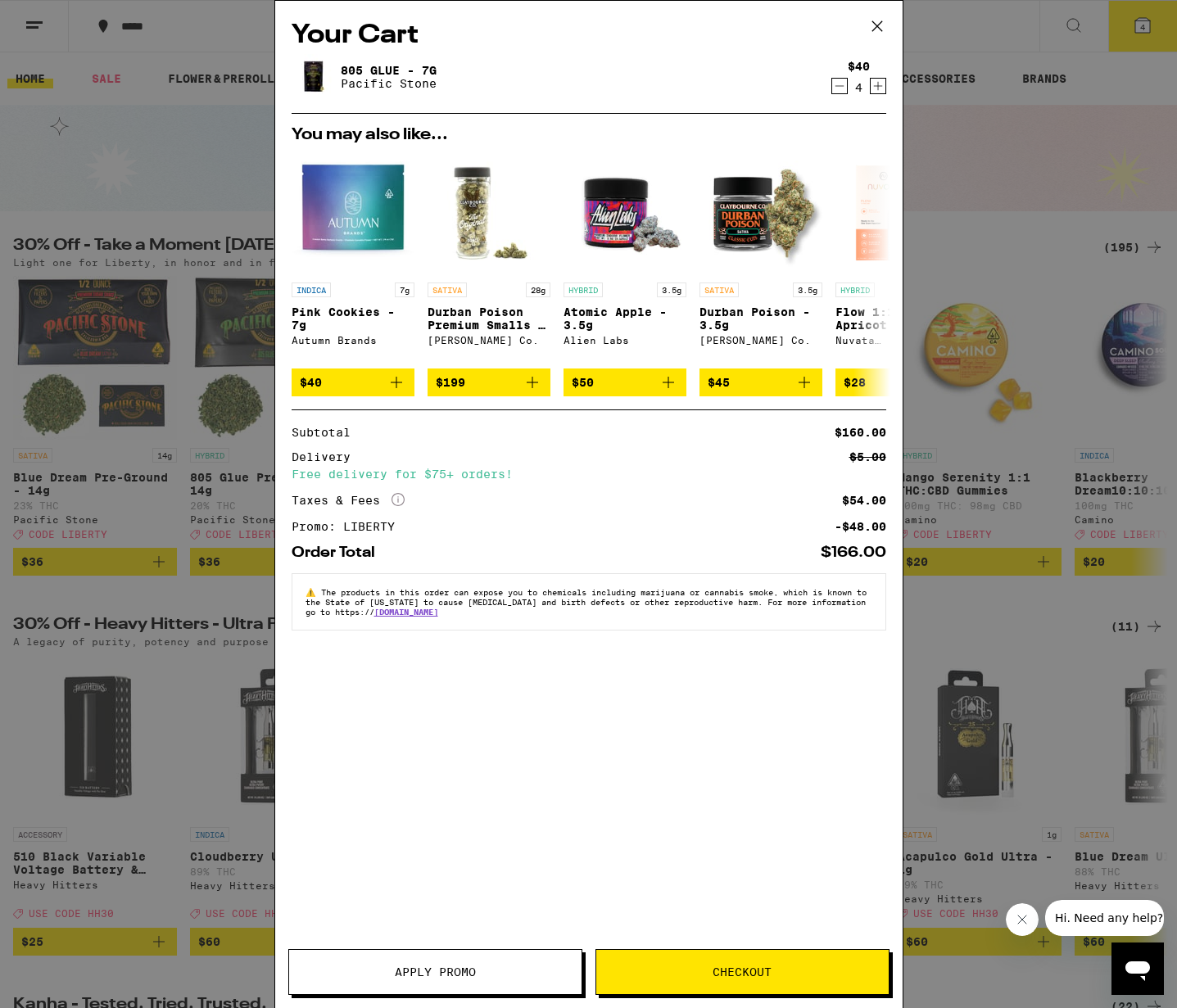
click at [375, 66] on link "805 Glue - 7g" at bounding box center [388, 70] width 96 height 13
